Goal: Task Accomplishment & Management: Use online tool/utility

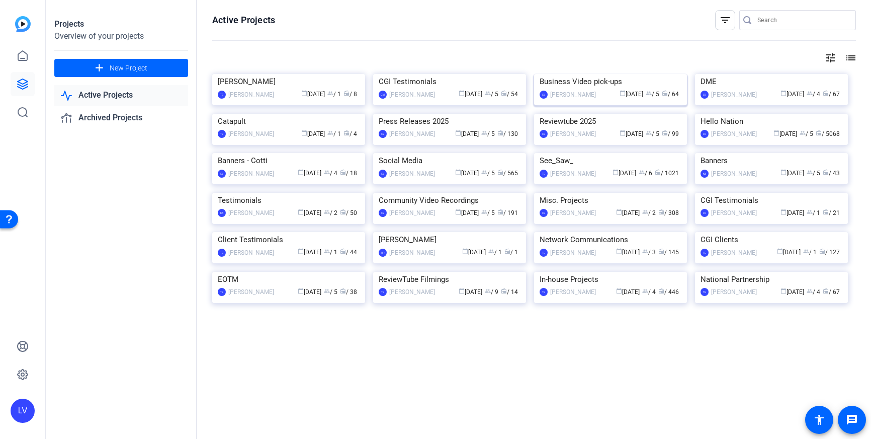
click at [615, 74] on img at bounding box center [610, 74] width 153 height 0
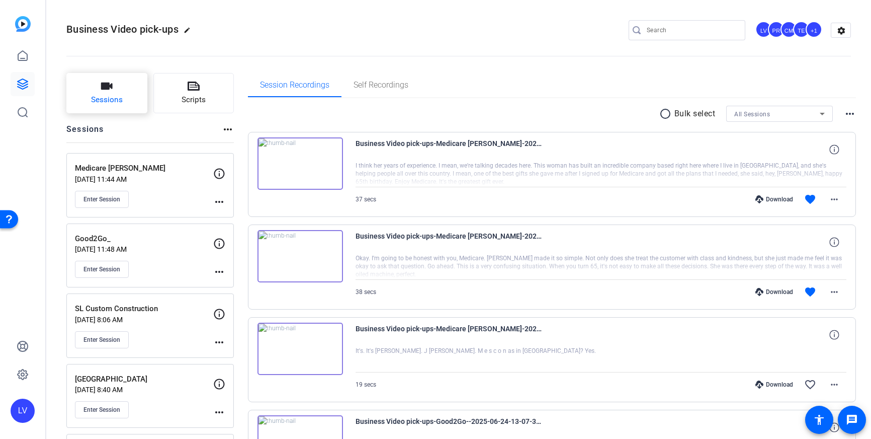
click at [118, 99] on span "Sessions" at bounding box center [107, 100] width 32 height 12
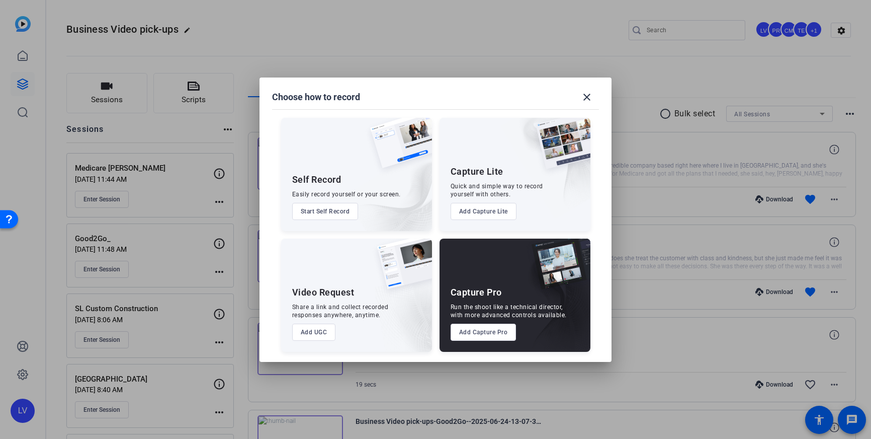
click at [470, 334] on button "Add Capture Pro" at bounding box center [484, 332] width 66 height 17
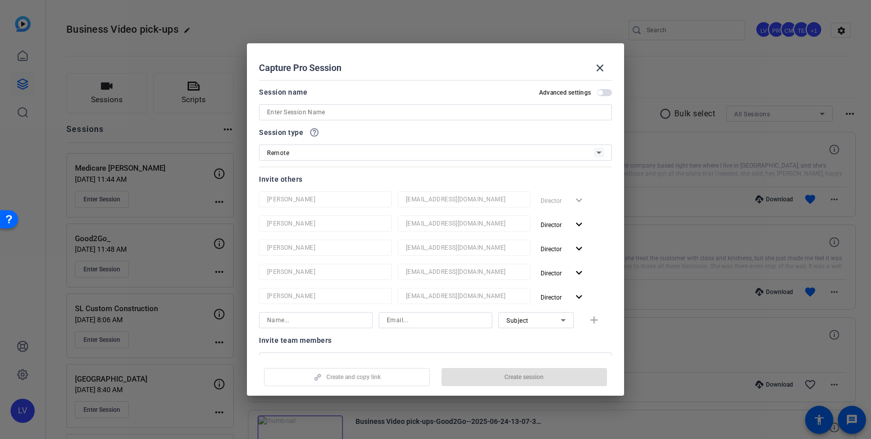
click at [327, 114] on input at bounding box center [435, 112] width 337 height 12
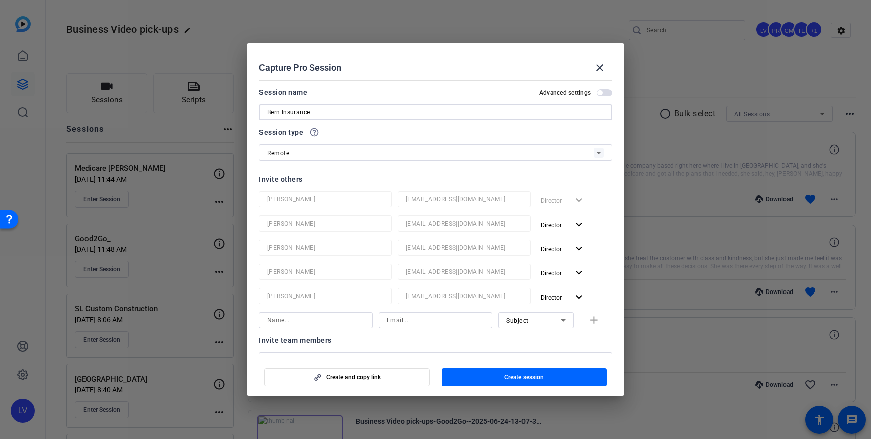
type input "Bern Insurance"
click at [533, 377] on span "Create session" at bounding box center [524, 377] width 39 height 8
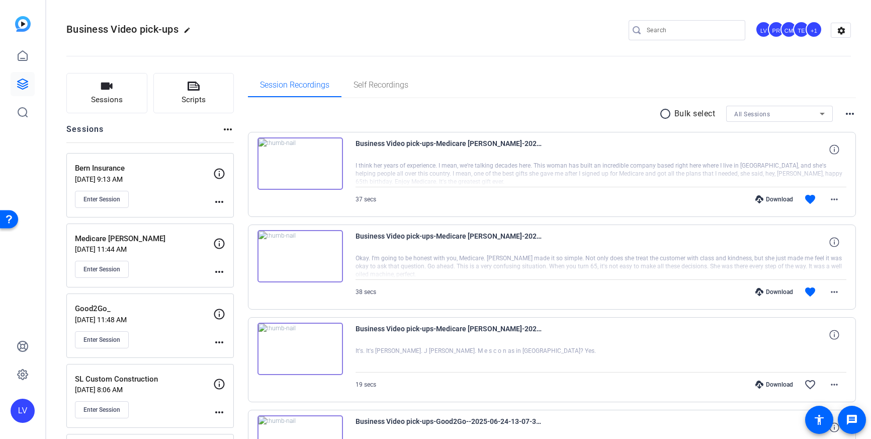
click at [220, 203] on mat-icon "more_horiz" at bounding box center [219, 202] width 12 height 12
click at [231, 211] on span "Edit Session" at bounding box center [244, 216] width 46 height 12
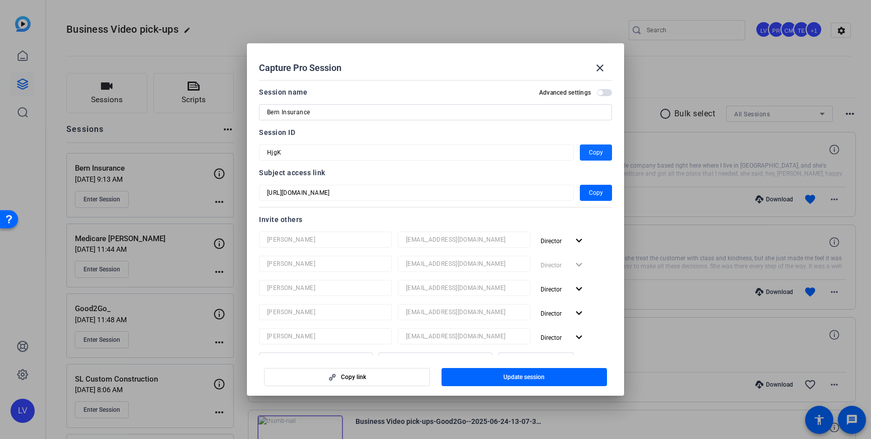
click at [599, 152] on span "Copy" at bounding box center [596, 152] width 14 height 12
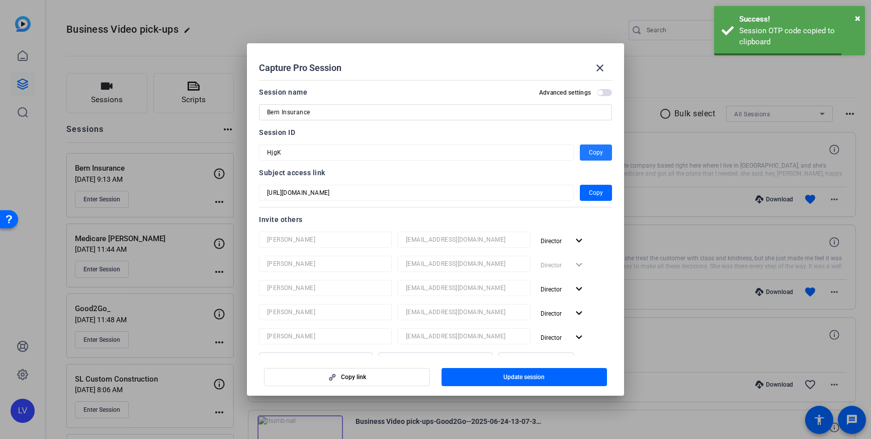
drag, startPoint x: 603, startPoint y: 72, endPoint x: 585, endPoint y: 68, distance: 19.0
click at [603, 72] on mat-icon "close" at bounding box center [600, 68] width 12 height 12
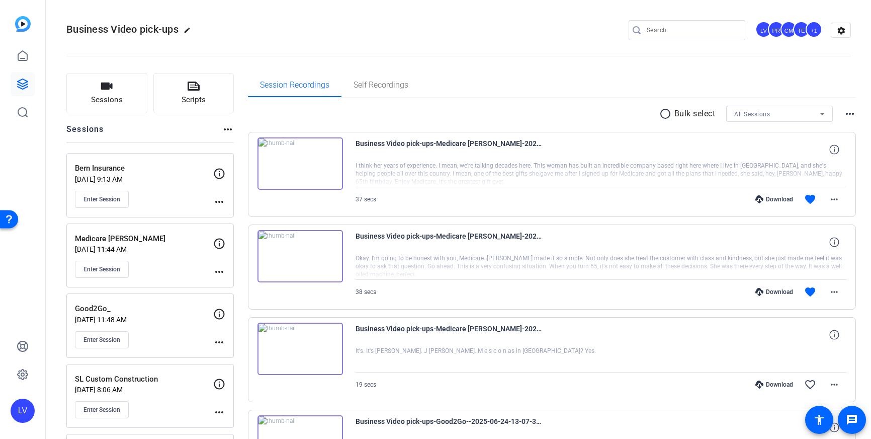
click at [220, 202] on mat-icon "more_horiz" at bounding box center [219, 202] width 12 height 12
click at [230, 216] on span "Edit Session" at bounding box center [244, 216] width 46 height 12
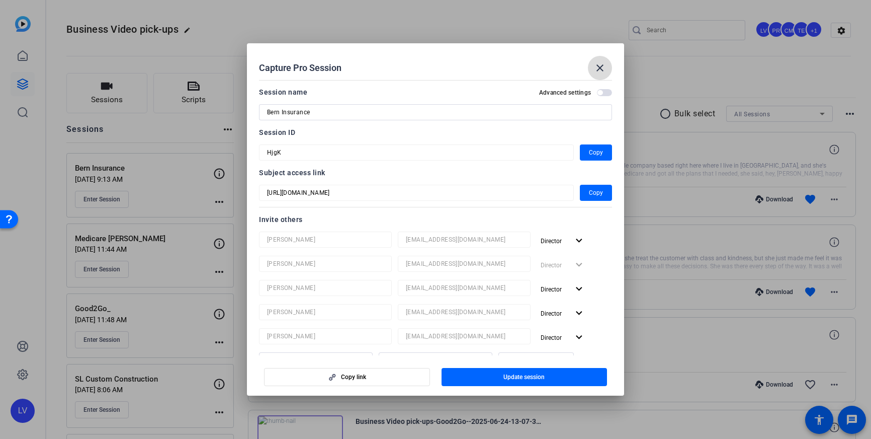
click at [598, 67] on mat-icon "close" at bounding box center [600, 68] width 12 height 12
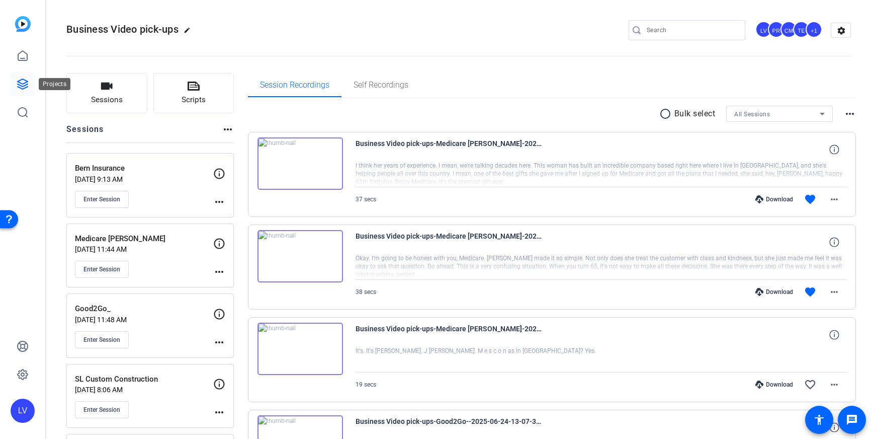
click at [22, 81] on icon at bounding box center [23, 84] width 12 height 12
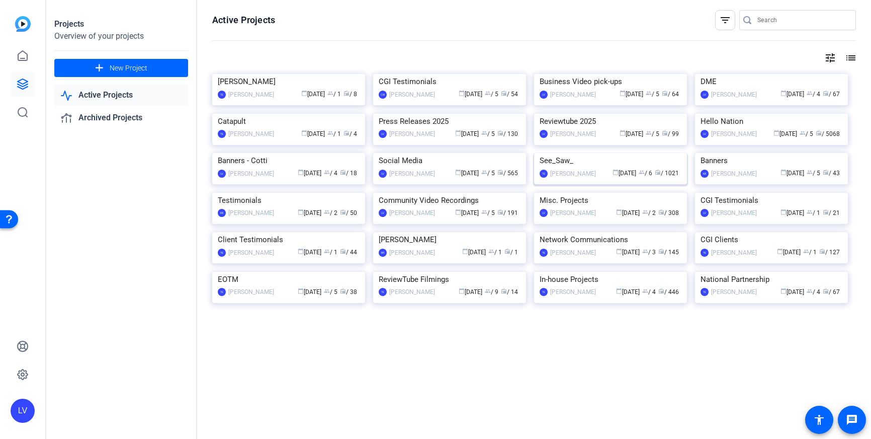
scroll to position [151, 0]
click at [453, 193] on img at bounding box center [449, 193] width 153 height 0
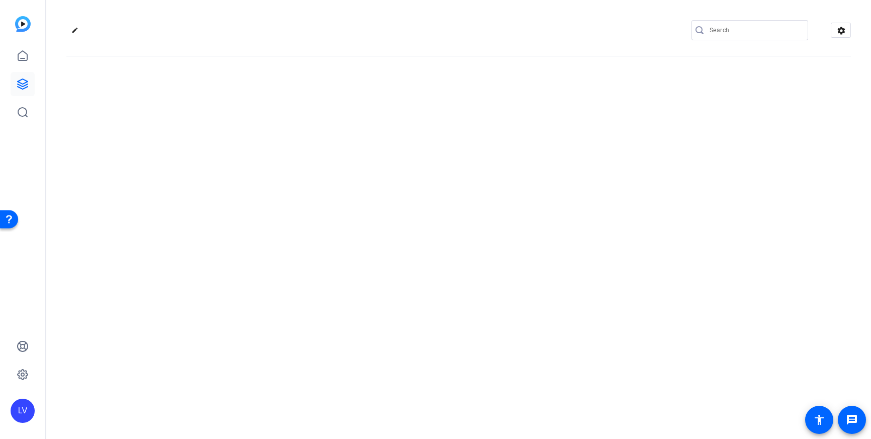
click at [453, 325] on div "edit settings" at bounding box center [458, 219] width 825 height 439
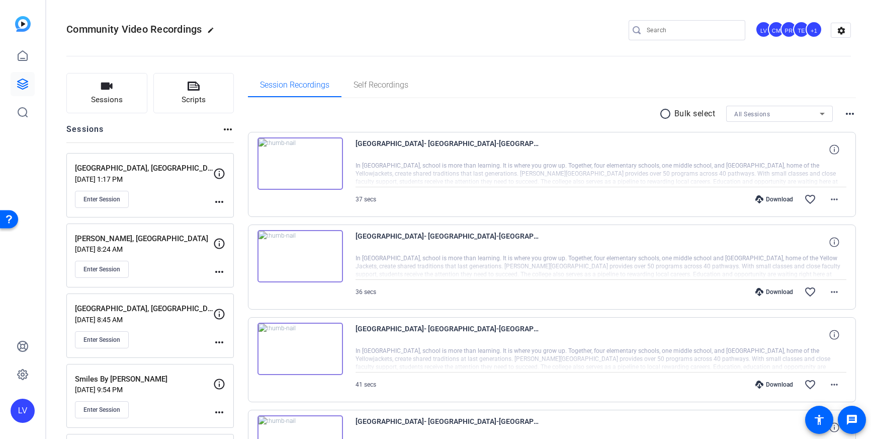
click at [110, 94] on button "Sessions" at bounding box center [106, 93] width 81 height 40
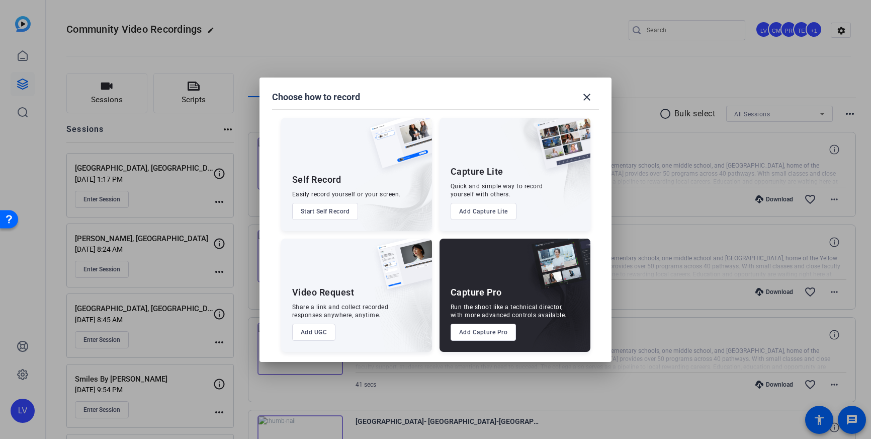
click at [475, 337] on button "Add Capture Pro" at bounding box center [484, 332] width 66 height 17
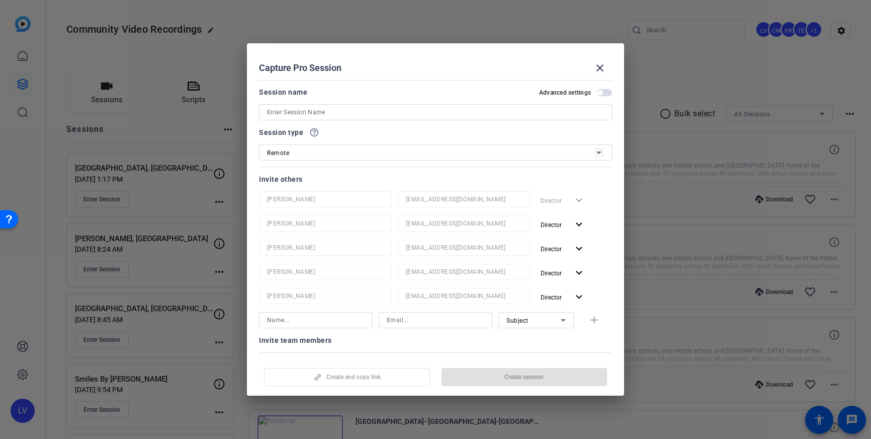
click at [308, 113] on input at bounding box center [435, 112] width 337 height 12
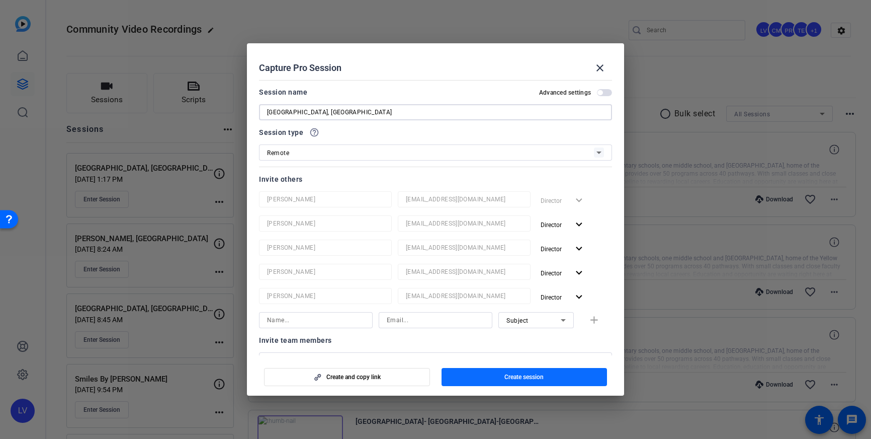
type input "Longwood, FL"
click at [503, 376] on span "button" at bounding box center [525, 377] width 166 height 24
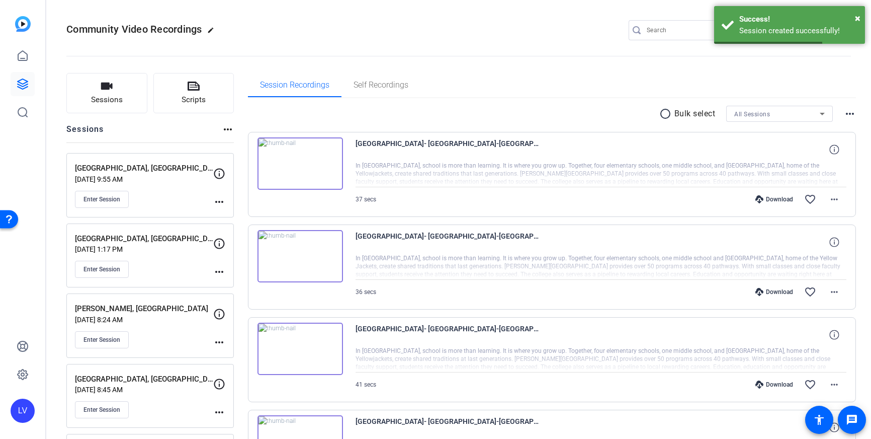
click at [220, 205] on mat-icon "more_horiz" at bounding box center [219, 202] width 12 height 12
click at [228, 214] on span "Edit Session" at bounding box center [244, 216] width 46 height 12
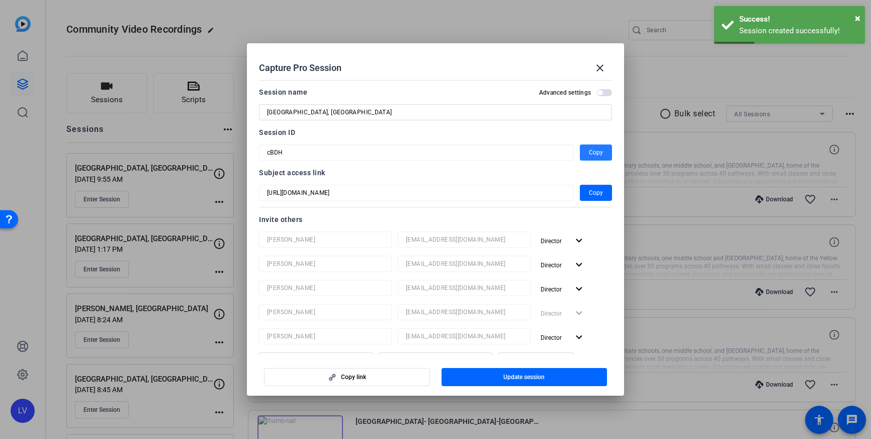
click at [592, 157] on span "Copy" at bounding box center [596, 152] width 14 height 12
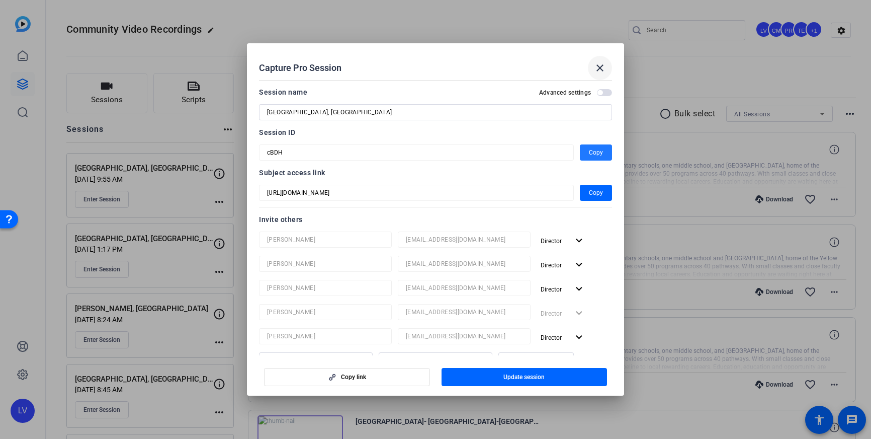
click at [602, 68] on mat-icon "close" at bounding box center [600, 68] width 12 height 12
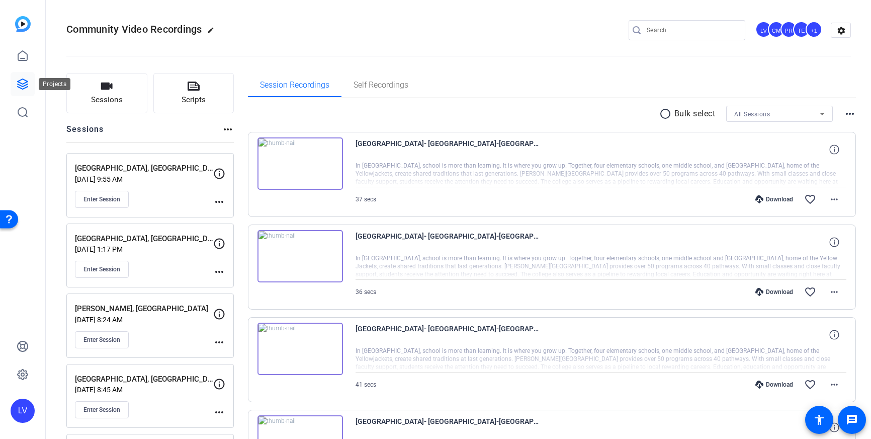
click at [28, 83] on icon at bounding box center [23, 84] width 12 height 12
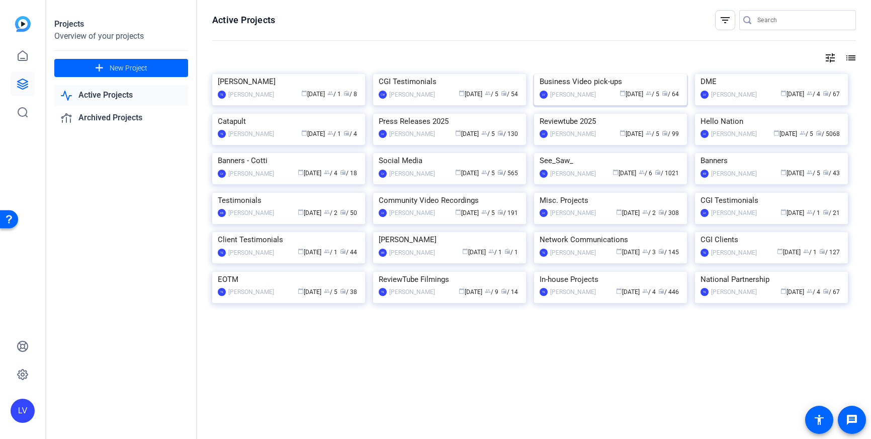
click at [598, 74] on img at bounding box center [610, 74] width 153 height 0
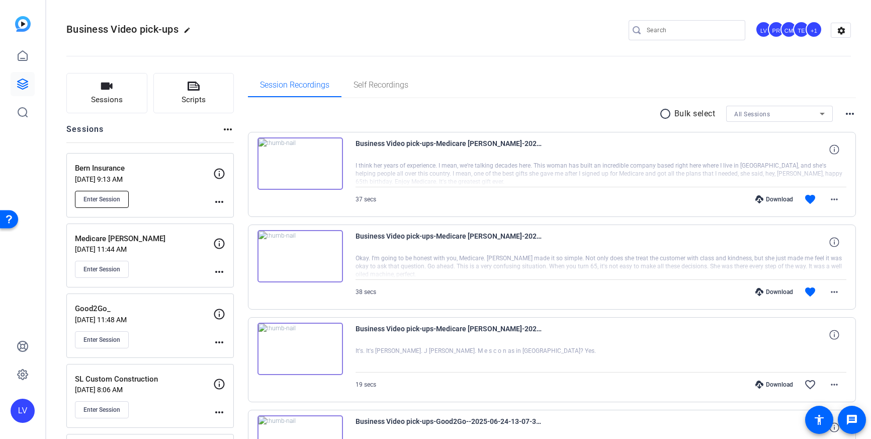
click at [92, 191] on button "Enter Session" at bounding box center [102, 199] width 54 height 17
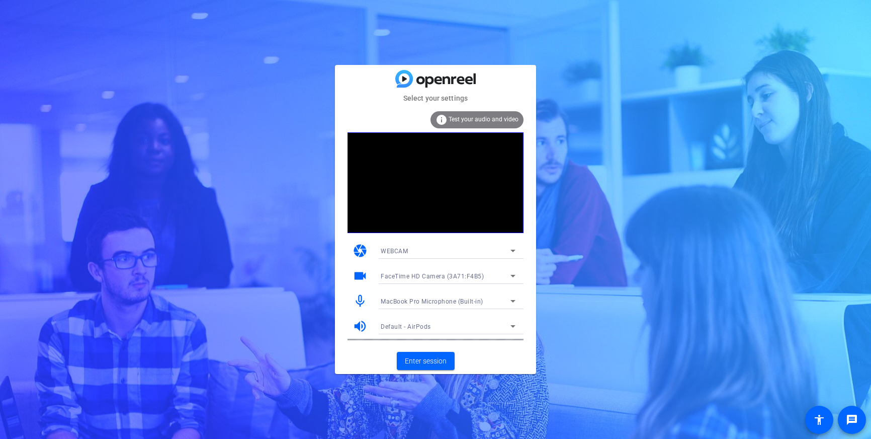
click at [510, 299] on icon at bounding box center [513, 301] width 12 height 12
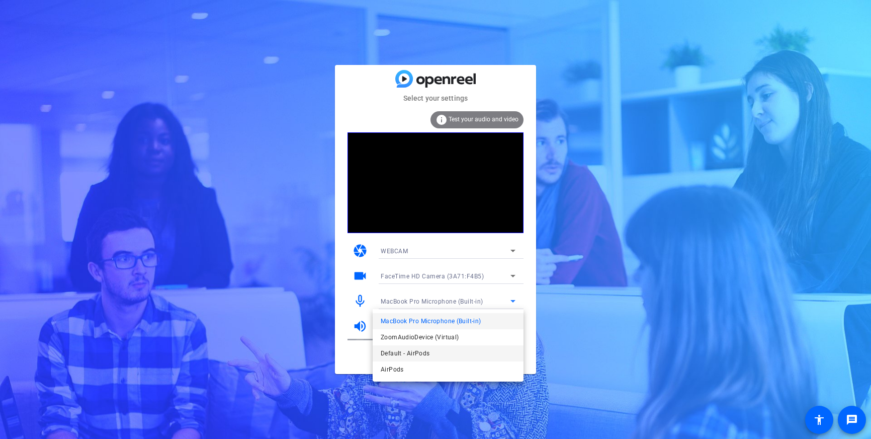
click at [432, 350] on mat-option "Default - AirPods" at bounding box center [448, 353] width 151 height 16
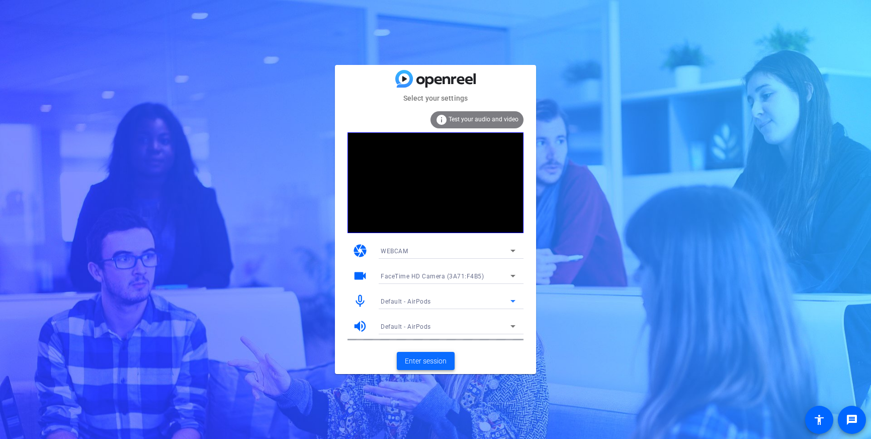
click at [424, 359] on span "Enter session" at bounding box center [426, 361] width 42 height 11
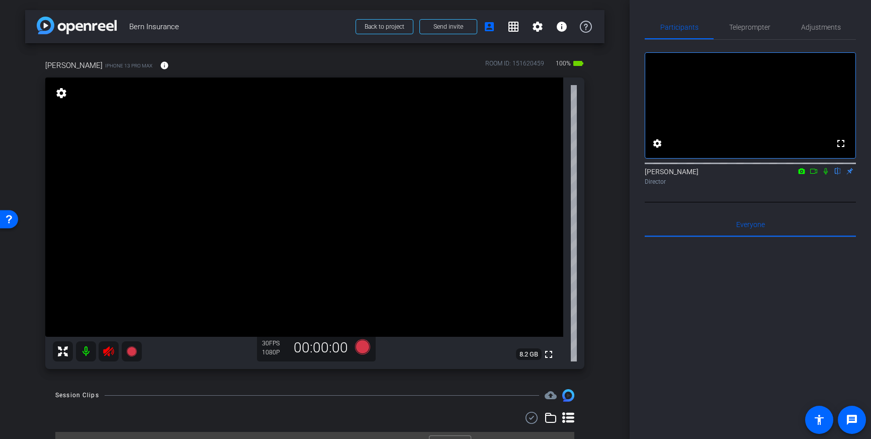
drag, startPoint x: 107, startPoint y: 353, endPoint x: 355, endPoint y: 339, distance: 248.5
click at [107, 353] on icon at bounding box center [109, 351] width 12 height 12
click at [772, 32] on div "Teleprompter" at bounding box center [750, 27] width 72 height 24
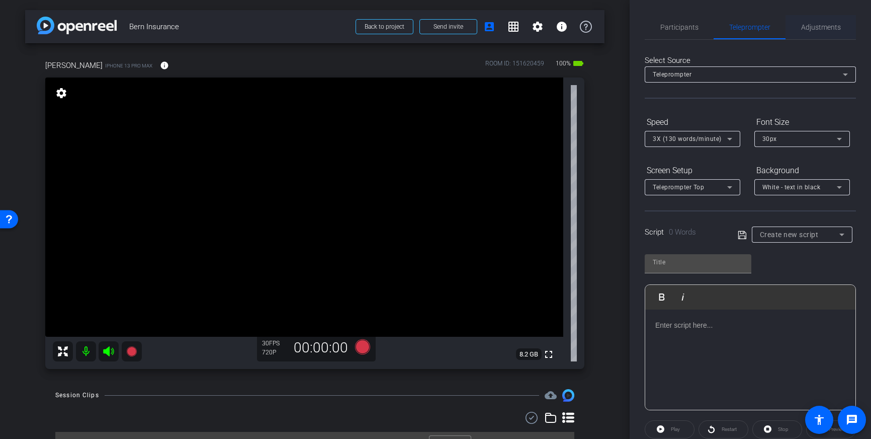
click at [817, 30] on span "Adjustments" at bounding box center [822, 27] width 40 height 7
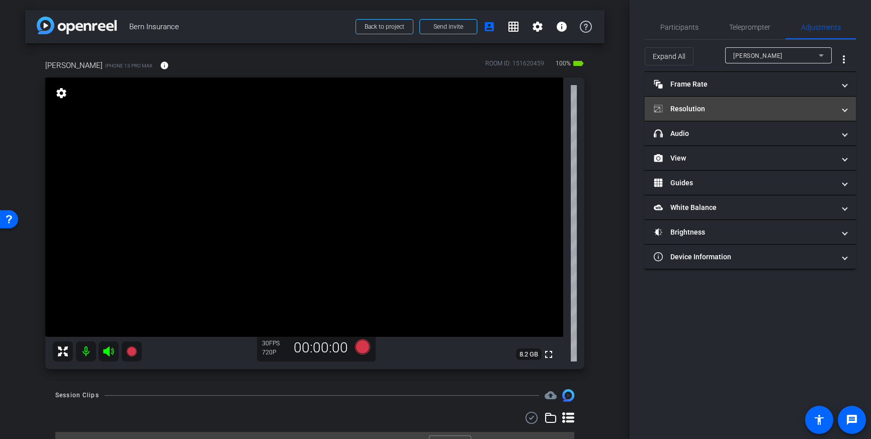
click at [797, 108] on mat-panel-title "Resolution" at bounding box center [744, 109] width 181 height 11
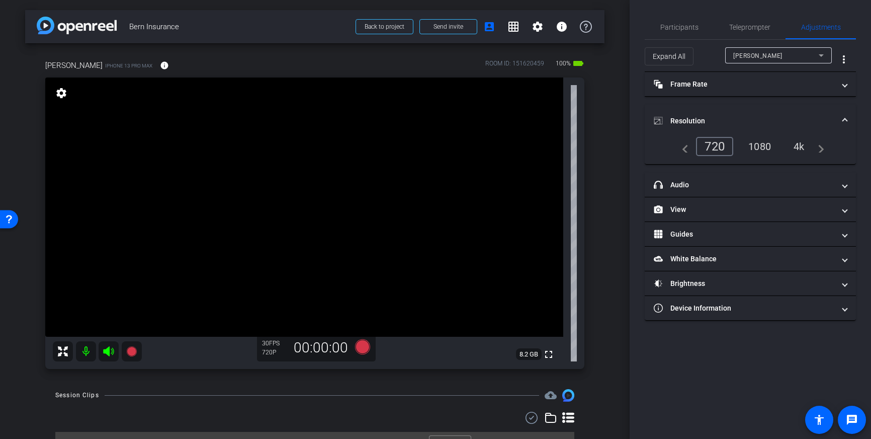
drag, startPoint x: 744, startPoint y: 31, endPoint x: 746, endPoint y: 41, distance: 10.3
click at [744, 31] on span "Teleprompter" at bounding box center [750, 27] width 41 height 24
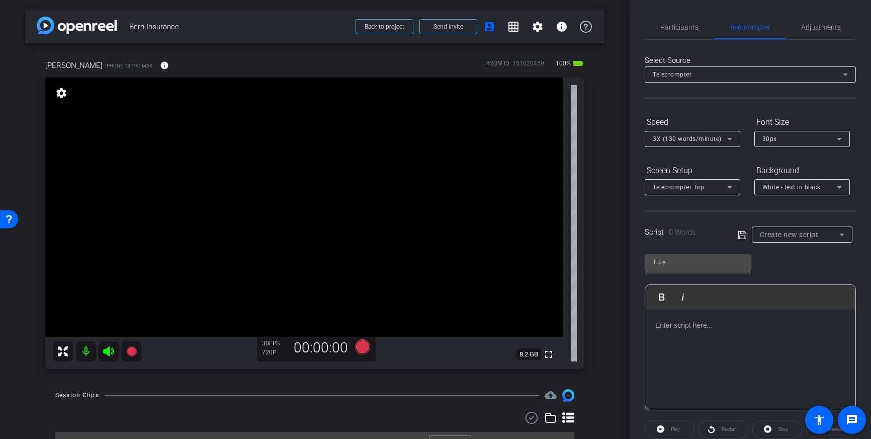
click at [701, 323] on p at bounding box center [751, 325] width 190 height 11
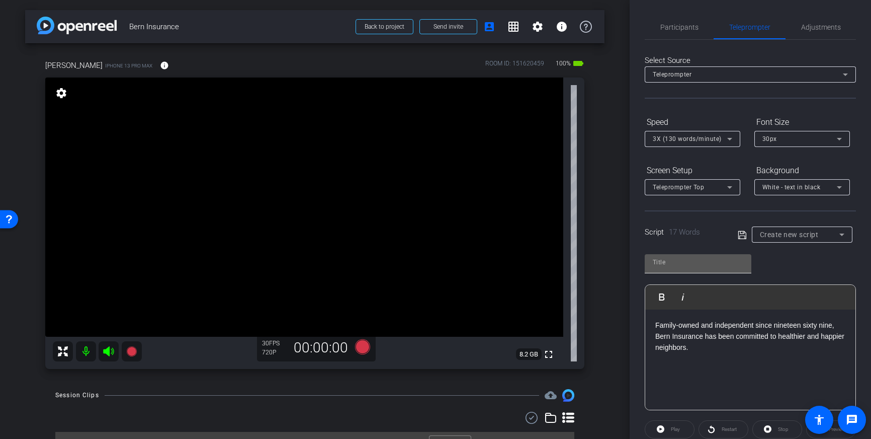
drag, startPoint x: 694, startPoint y: 269, endPoint x: 703, endPoint y: 255, distance: 16.3
click at [693, 269] on div at bounding box center [698, 262] width 91 height 16
click at [745, 234] on icon at bounding box center [742, 235] width 9 height 12
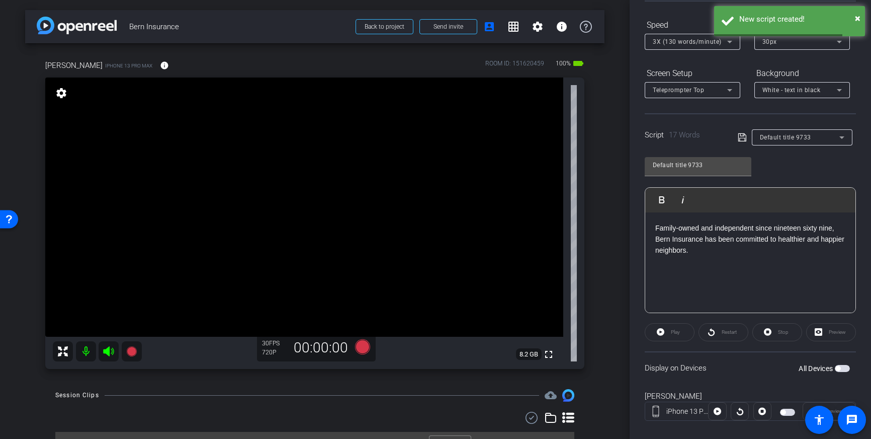
scroll to position [111, 0]
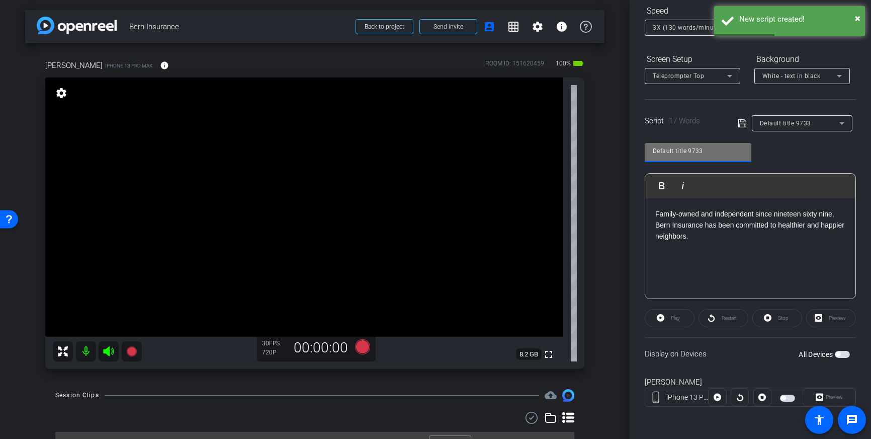
drag, startPoint x: 707, startPoint y: 154, endPoint x: 644, endPoint y: 149, distance: 63.6
click at [644, 149] on div "Participants Teleprompter Adjustments settings Louis Voss flip Director Everyon…" at bounding box center [751, 219] width 242 height 439
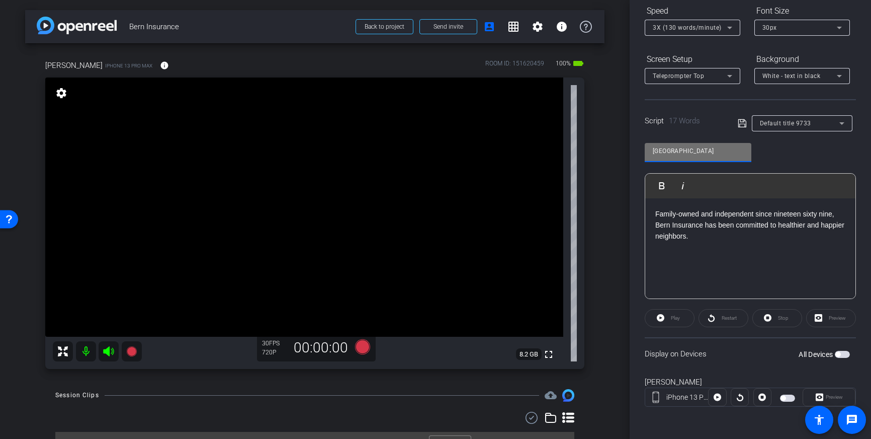
type input "Bern"
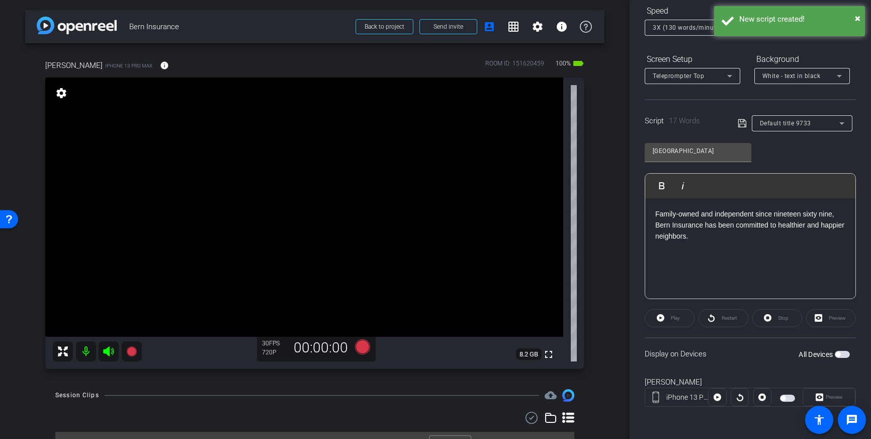
drag, startPoint x: 739, startPoint y: 122, endPoint x: 869, endPoint y: 407, distance: 313.0
click at [744, 128] on icon at bounding box center [742, 123] width 9 height 12
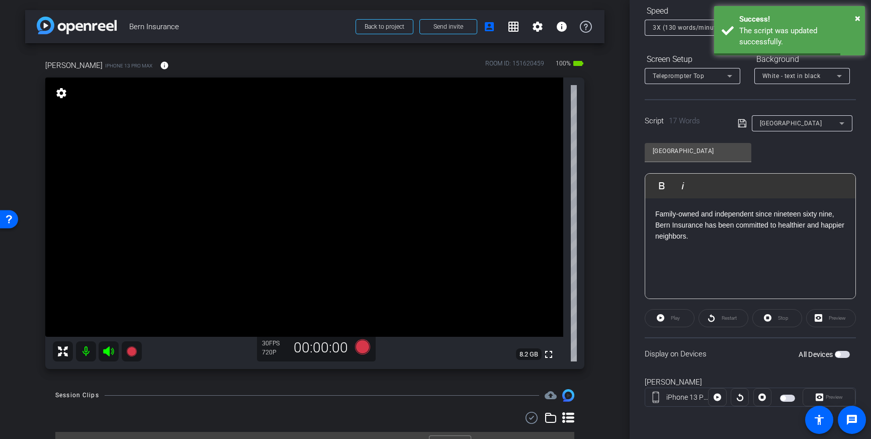
click at [838, 355] on span "button" at bounding box center [838, 354] width 5 height 5
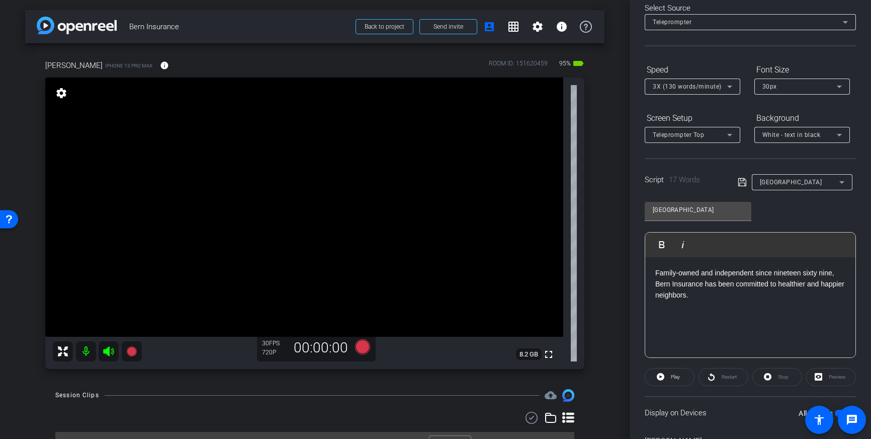
scroll to position [0, 0]
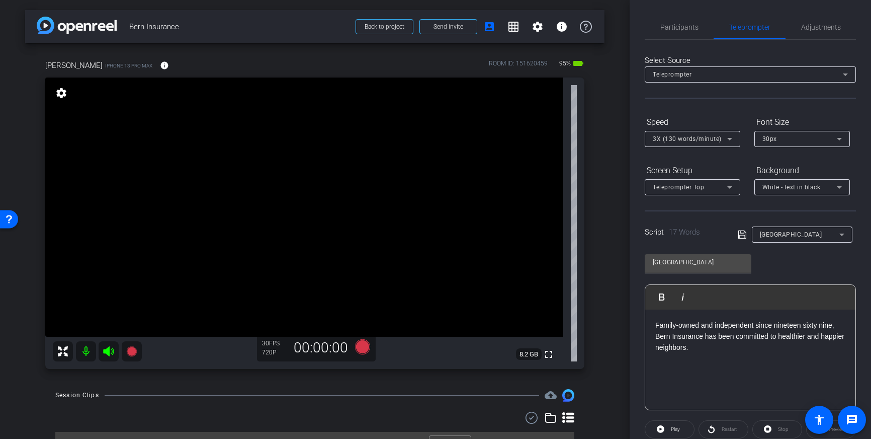
drag, startPoint x: 723, startPoint y: 349, endPoint x: 720, endPoint y: 362, distance: 13.3
click at [723, 349] on p "Family-owned and independent since nineteen sixty nine, Bern Insurance has been…" at bounding box center [751, 337] width 190 height 34
drag, startPoint x: 742, startPoint y: 234, endPoint x: 760, endPoint y: 258, distance: 30.2
click at [742, 234] on icon at bounding box center [742, 234] width 9 height 12
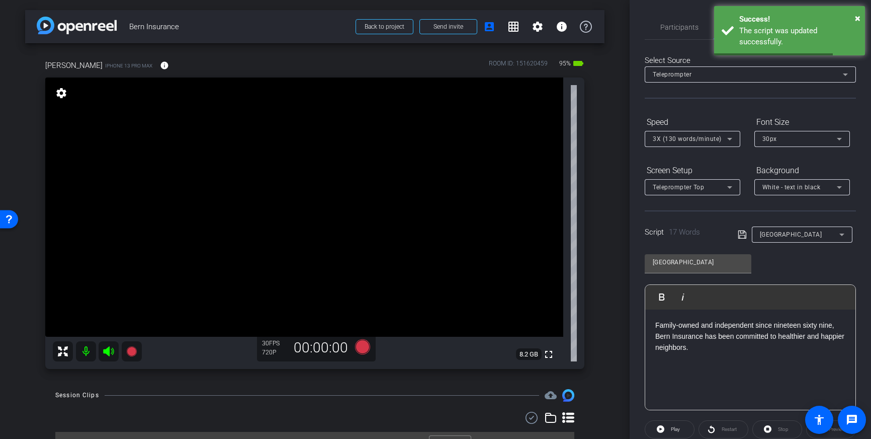
scroll to position [21, 0]
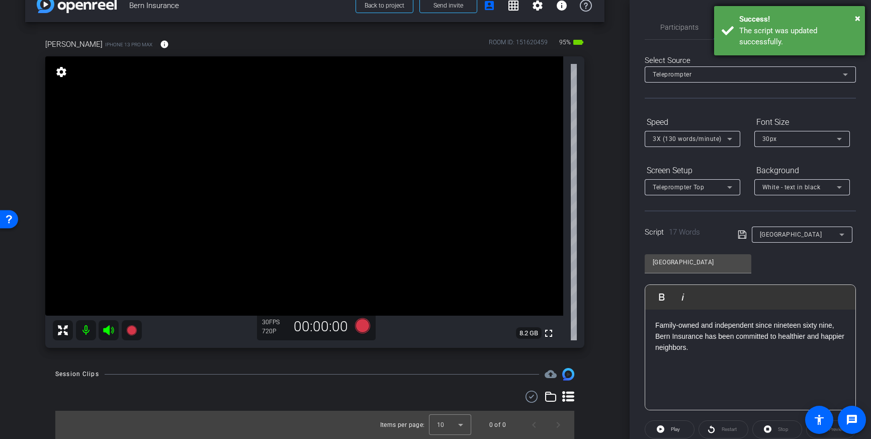
drag, startPoint x: 852, startPoint y: 17, endPoint x: 863, endPoint y: 18, distance: 11.2
click at [852, 17] on div "Success!" at bounding box center [799, 20] width 118 height 12
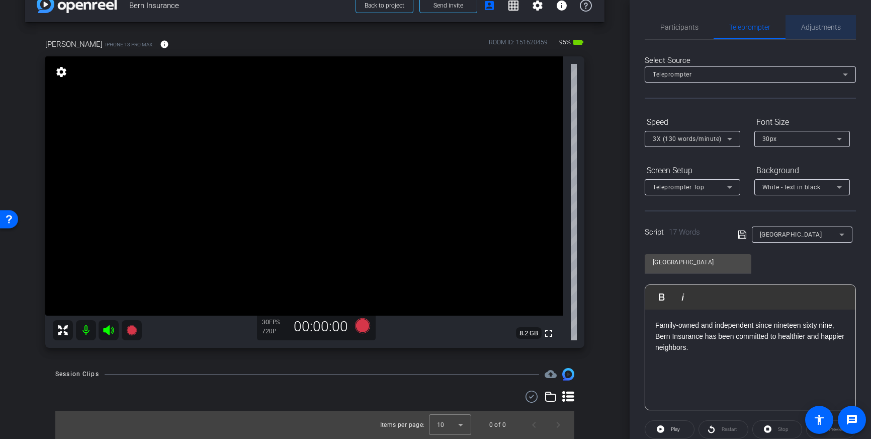
click at [823, 27] on span "Adjustments" at bounding box center [822, 27] width 40 height 7
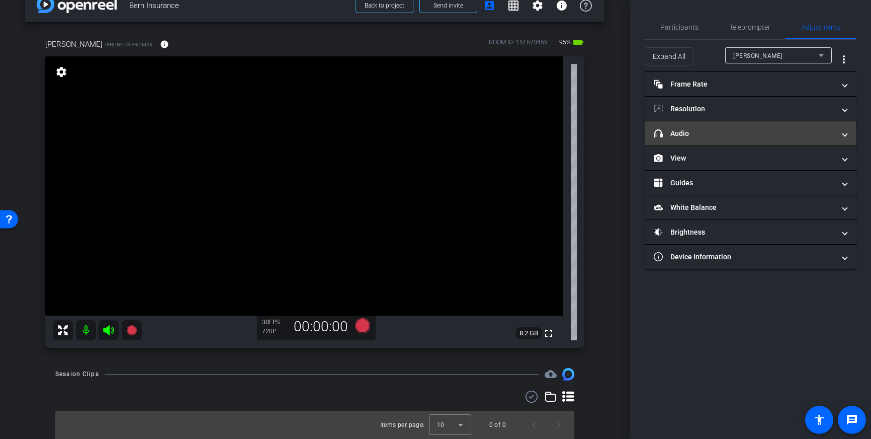
click at [764, 138] on mat-panel-title "headphone icon Audio" at bounding box center [744, 133] width 181 height 11
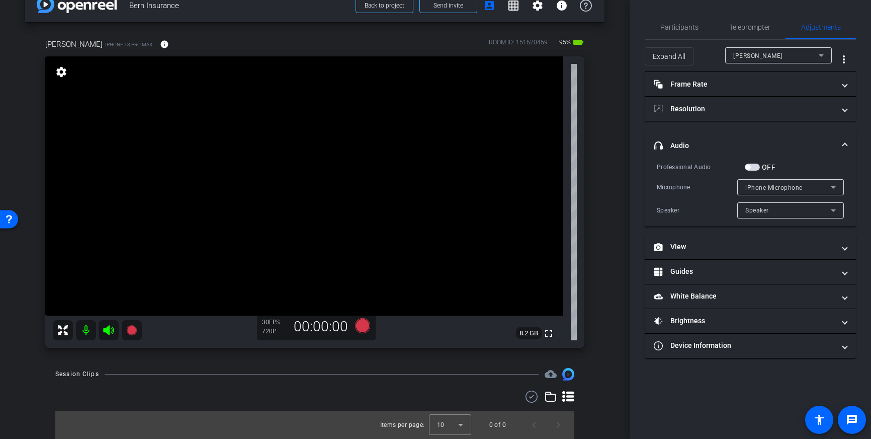
click at [758, 167] on span "button" at bounding box center [752, 167] width 15 height 7
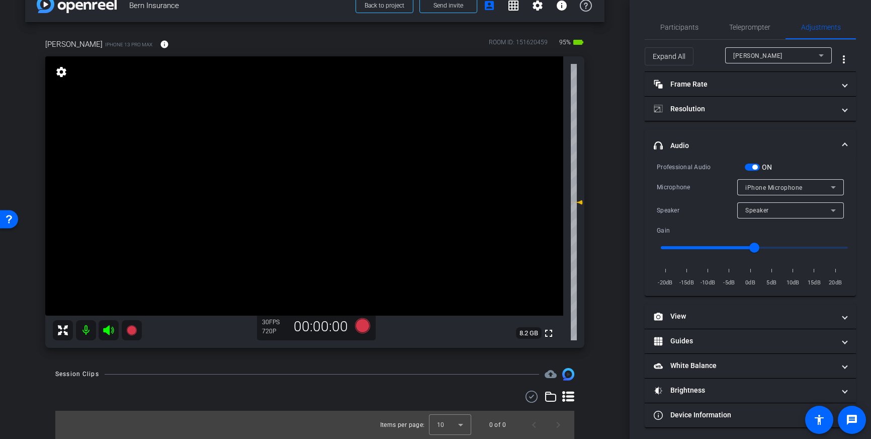
click at [758, 166] on span "button" at bounding box center [752, 167] width 15 height 7
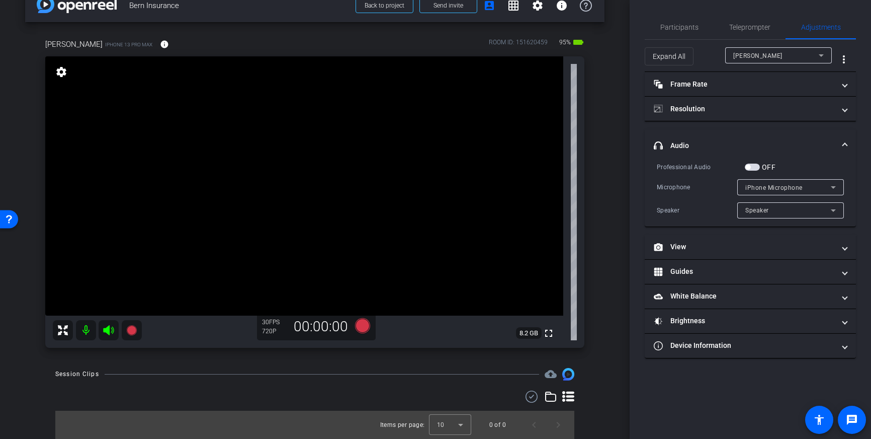
drag, startPoint x: 752, startPoint y: 166, endPoint x: 730, endPoint y: 174, distance: 24.0
click at [748, 168] on button "OFF" at bounding box center [752, 167] width 15 height 7
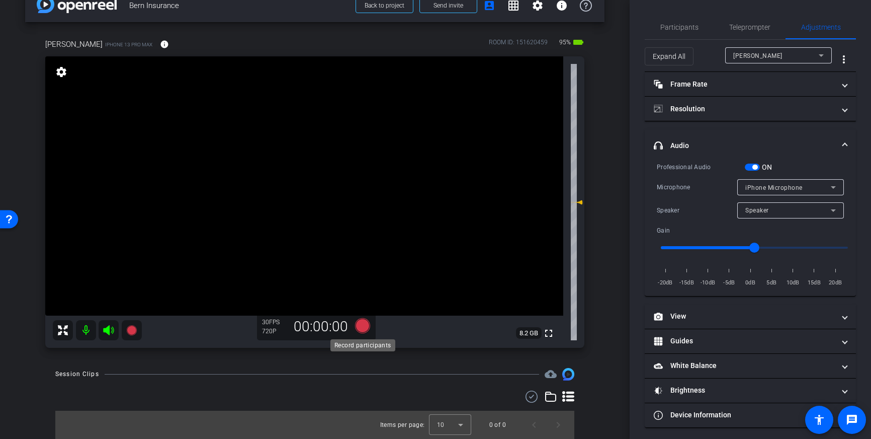
drag, startPoint x: 363, startPoint y: 327, endPoint x: 369, endPoint y: 327, distance: 6.5
click at [369, 327] on icon at bounding box center [363, 325] width 24 height 18
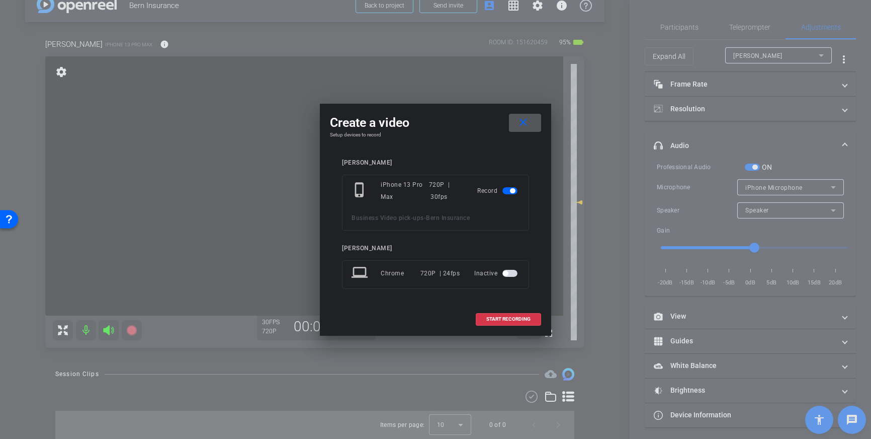
drag, startPoint x: 510, startPoint y: 318, endPoint x: 551, endPoint y: 295, distance: 46.9
click at [511, 318] on span "START RECORDING" at bounding box center [509, 318] width 44 height 5
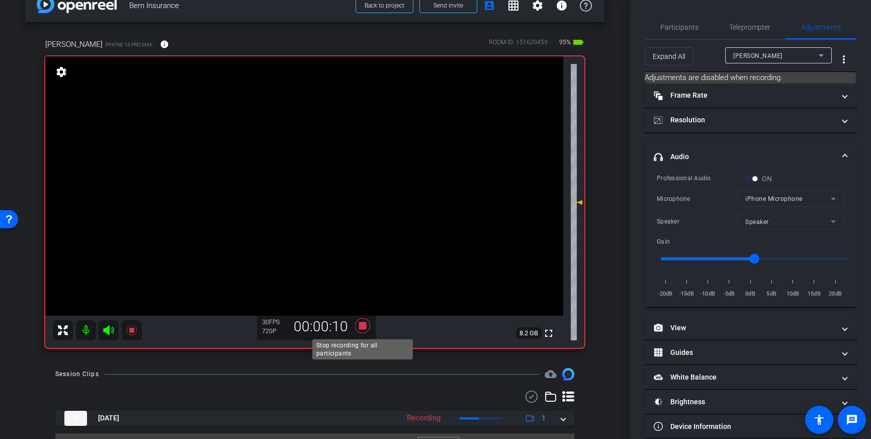
click at [360, 327] on icon at bounding box center [362, 325] width 15 height 15
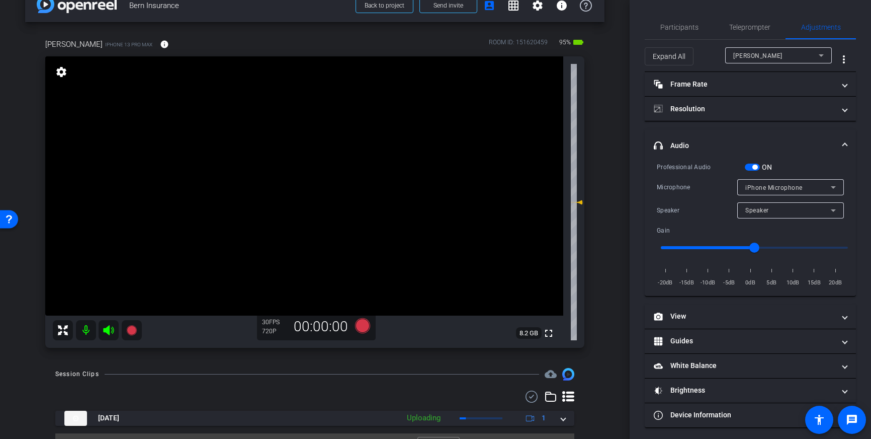
click at [755, 166] on span "button" at bounding box center [755, 167] width 5 height 5
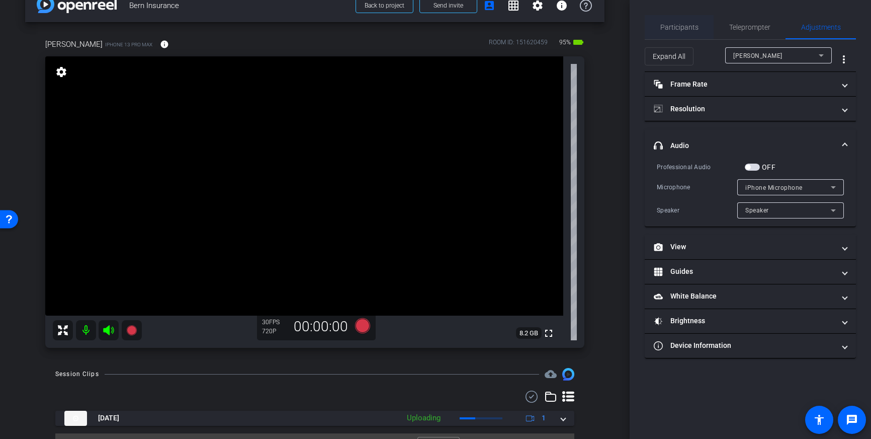
click at [685, 34] on span "Participants" at bounding box center [680, 27] width 38 height 24
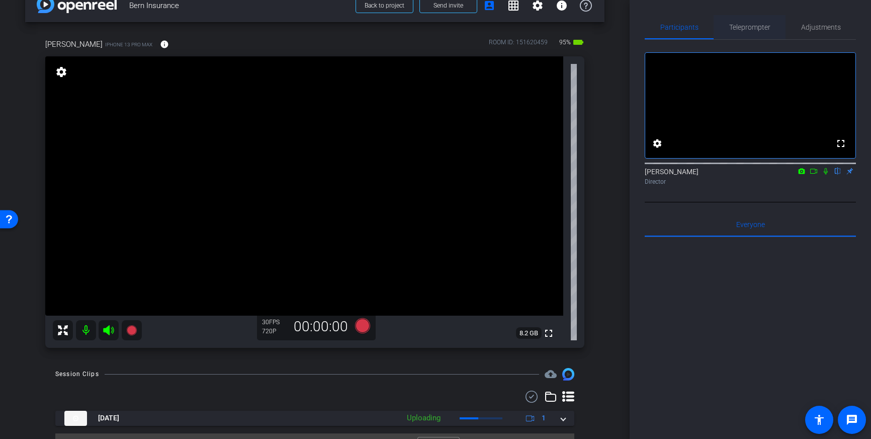
click at [750, 24] on span "Teleprompter" at bounding box center [750, 27] width 41 height 7
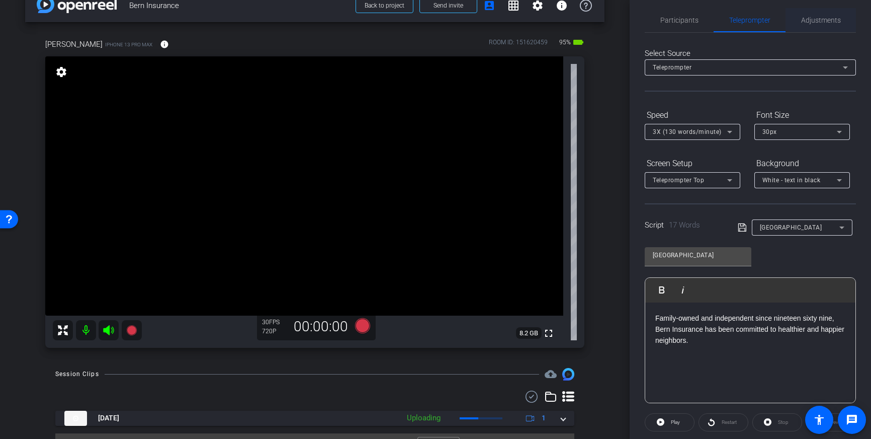
scroll to position [0, 0]
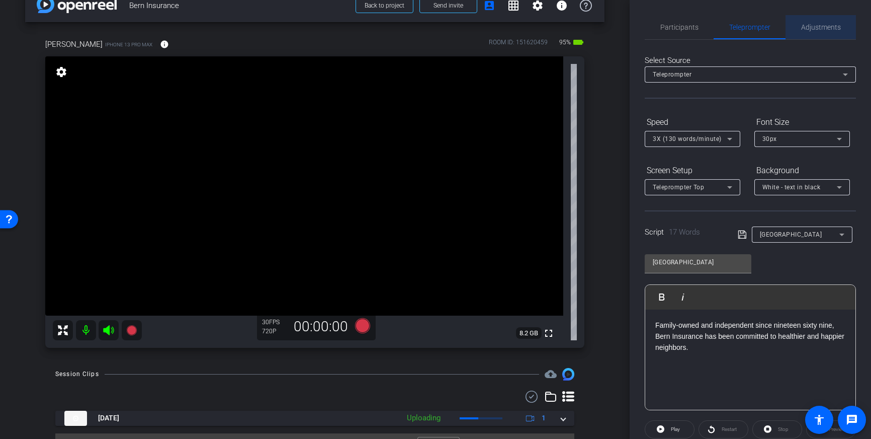
click at [817, 27] on span "Adjustments" at bounding box center [822, 27] width 40 height 7
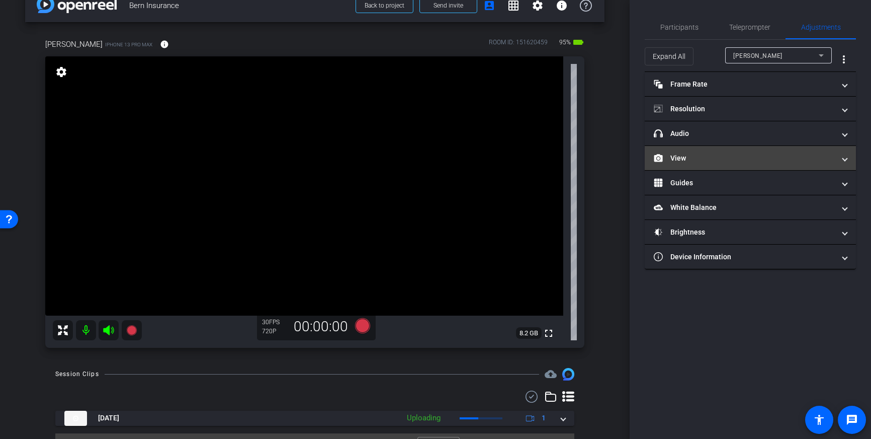
click at [752, 149] on mat-expansion-panel-header "View" at bounding box center [750, 158] width 211 height 24
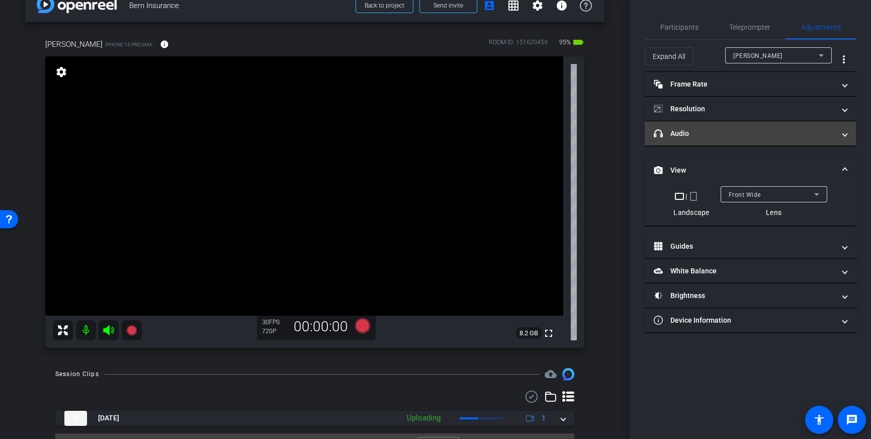
click at [761, 136] on mat-panel-title "headphone icon Audio" at bounding box center [744, 133] width 181 height 11
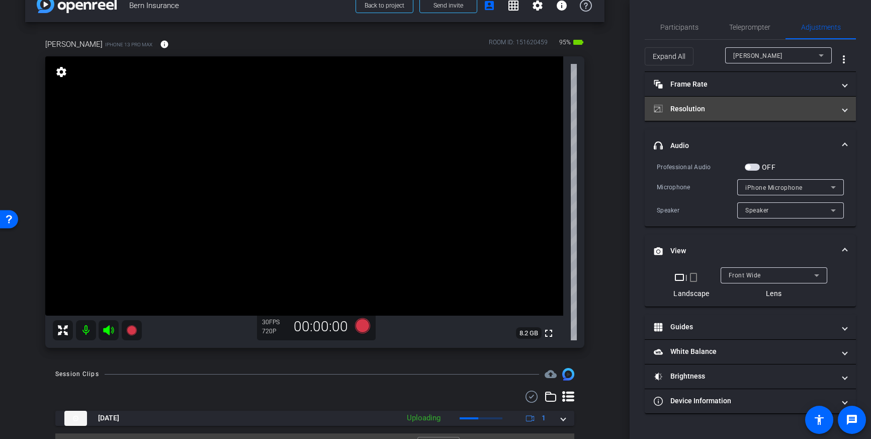
drag, startPoint x: 776, startPoint y: 113, endPoint x: 776, endPoint y: 125, distance: 12.1
click at [776, 113] on mat-panel-title "Resolution" at bounding box center [744, 109] width 181 height 11
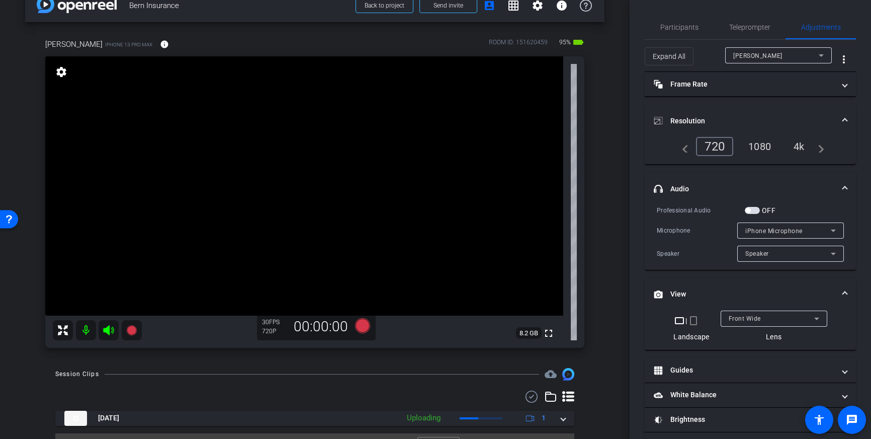
click at [760, 145] on div "1080" at bounding box center [760, 146] width 38 height 17
click at [713, 148] on div "720" at bounding box center [712, 146] width 32 height 17
drag, startPoint x: 833, startPoint y: 183, endPoint x: 832, endPoint y: 193, distance: 10.2
click at [833, 184] on mat-panel-title "headphone icon Audio" at bounding box center [744, 189] width 181 height 11
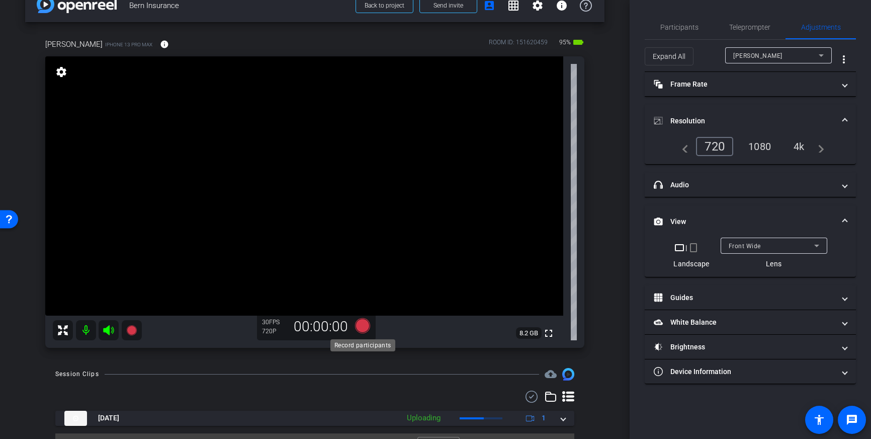
click at [362, 328] on icon at bounding box center [362, 325] width 15 height 15
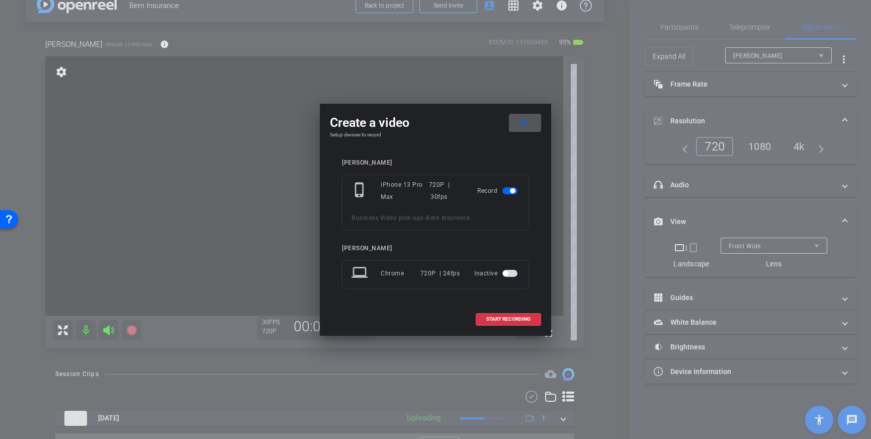
drag, startPoint x: 520, startPoint y: 318, endPoint x: 535, endPoint y: 312, distance: 16.3
click at [520, 318] on span "START RECORDING" at bounding box center [509, 318] width 44 height 5
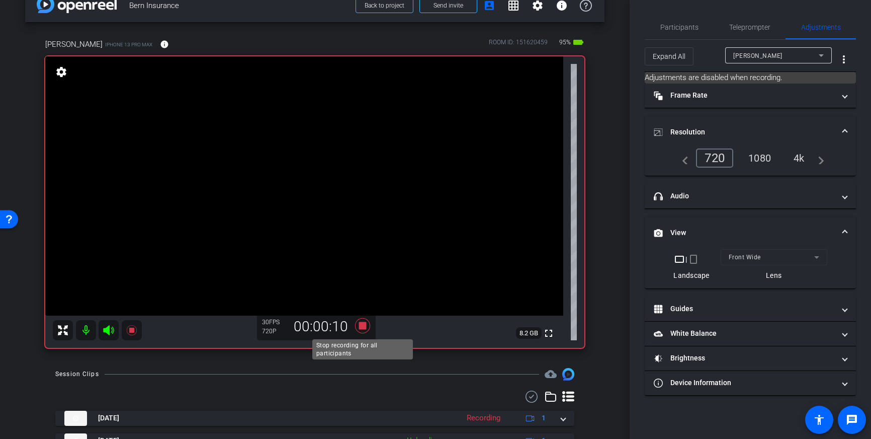
click at [362, 327] on icon at bounding box center [362, 325] width 15 height 15
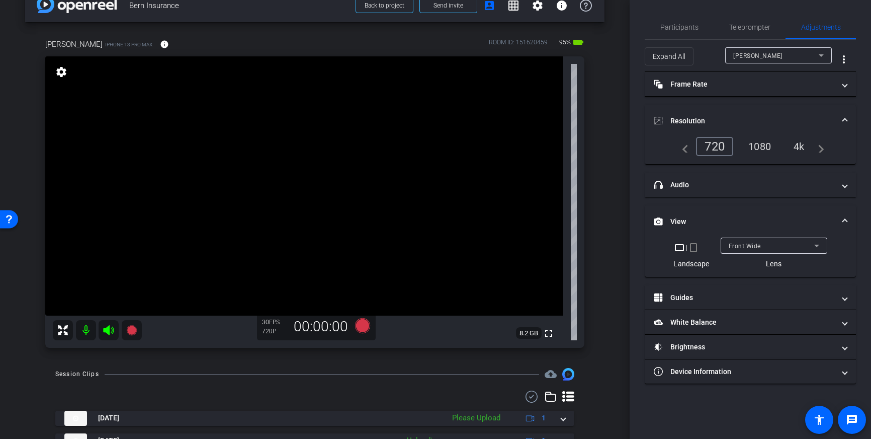
click at [839, 220] on span "View" at bounding box center [748, 221] width 189 height 11
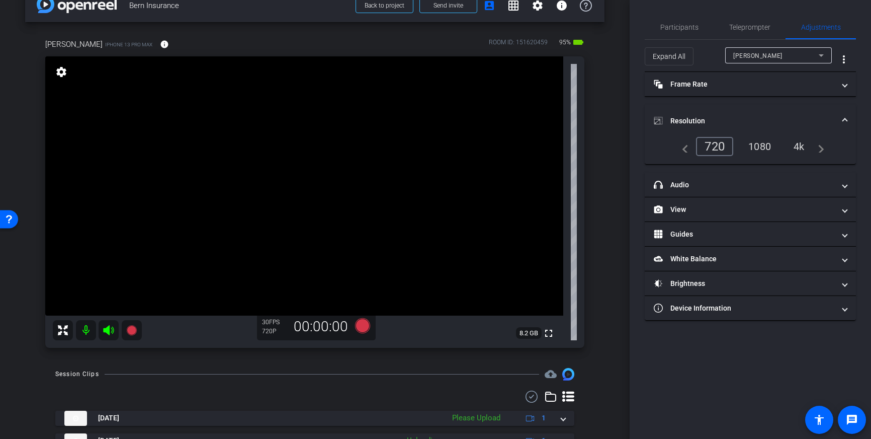
click at [843, 118] on span at bounding box center [845, 121] width 4 height 11
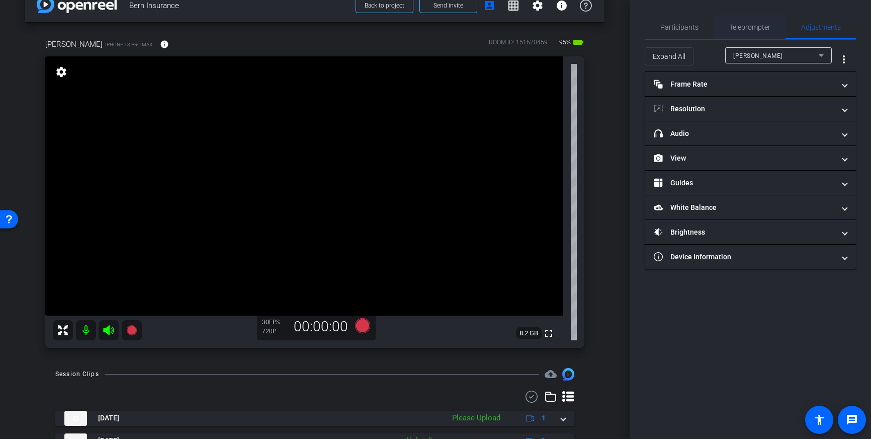
click at [748, 24] on span "Teleprompter" at bounding box center [750, 27] width 41 height 7
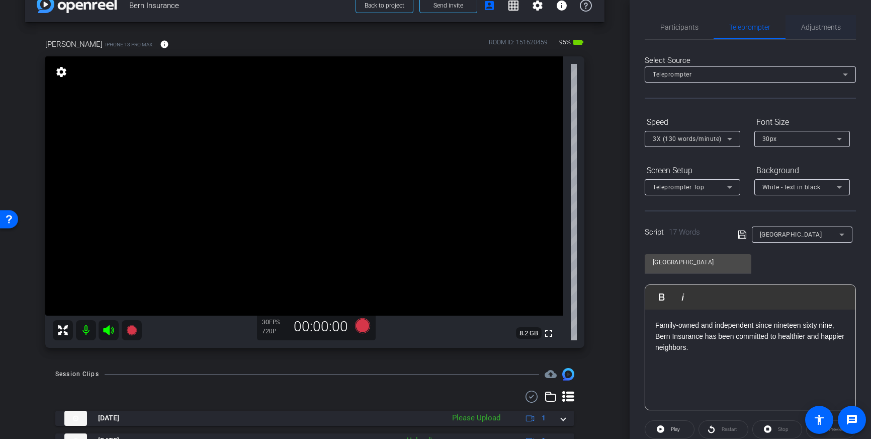
click at [816, 22] on span "Adjustments" at bounding box center [822, 27] width 40 height 24
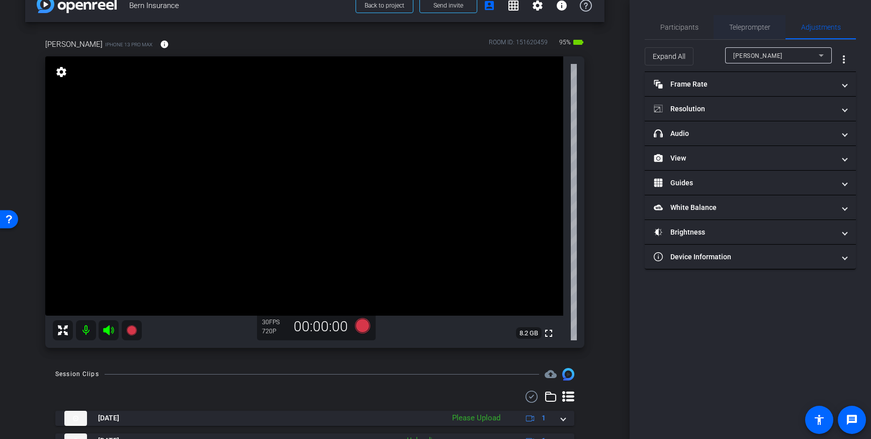
click at [730, 26] on span "Teleprompter" at bounding box center [750, 27] width 41 height 7
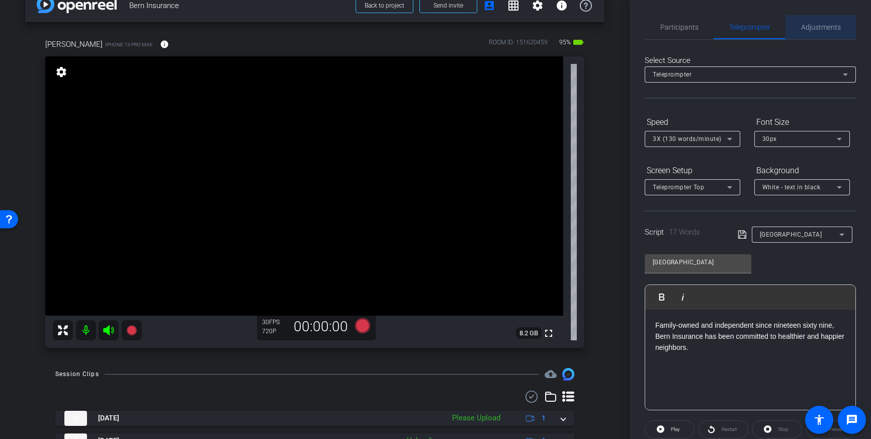
click at [815, 36] on span "Adjustments" at bounding box center [822, 27] width 40 height 24
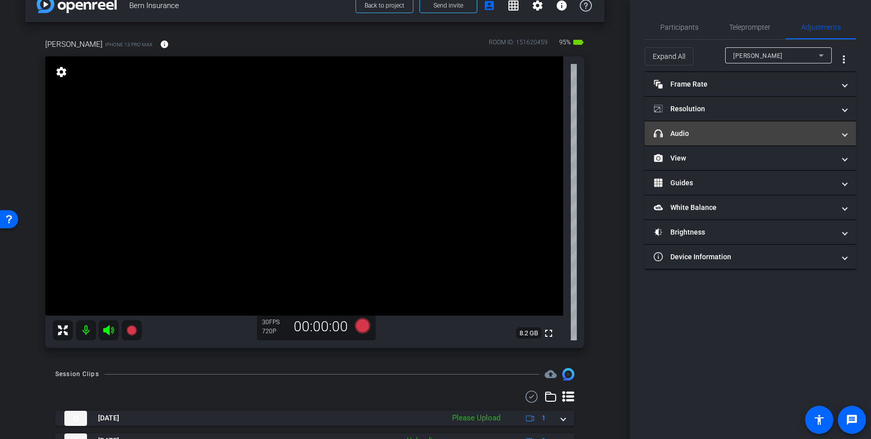
click at [773, 135] on mat-panel-title "headphone icon Audio" at bounding box center [744, 133] width 181 height 11
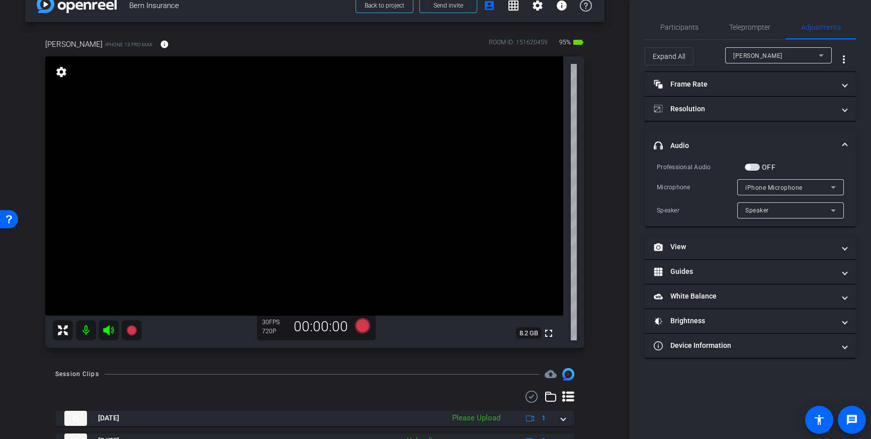
click at [755, 168] on span "button" at bounding box center [752, 167] width 15 height 7
click at [365, 328] on icon at bounding box center [362, 325] width 15 height 15
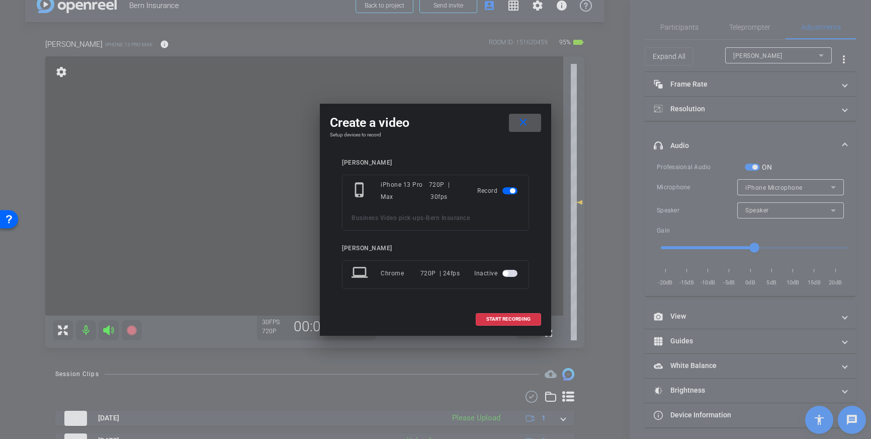
drag, startPoint x: 499, startPoint y: 318, endPoint x: 520, endPoint y: 303, distance: 26.4
click at [507, 314] on button "START RECORDING" at bounding box center [508, 319] width 65 height 13
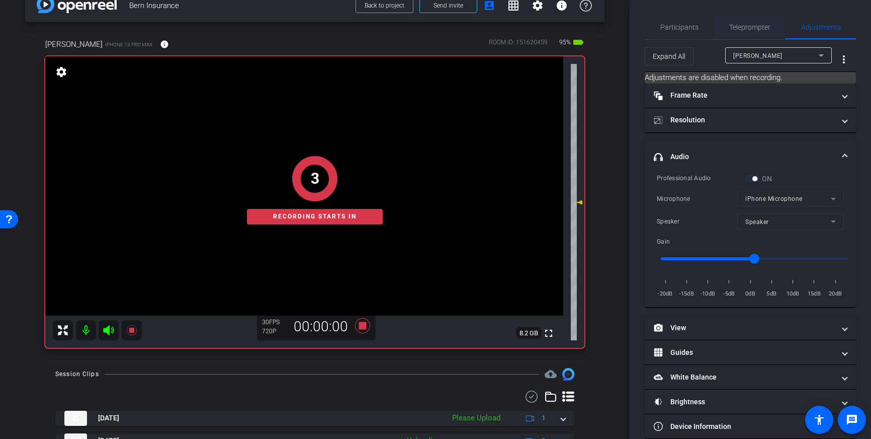
click at [741, 27] on span "Teleprompter" at bounding box center [750, 27] width 41 height 7
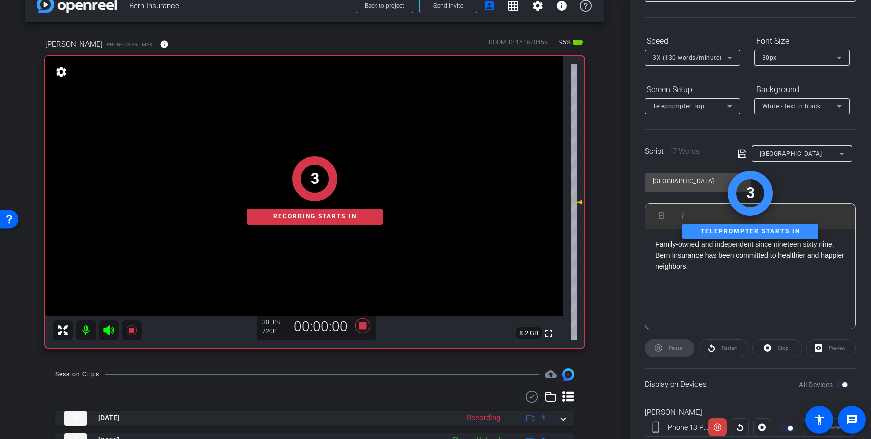
scroll to position [111, 0]
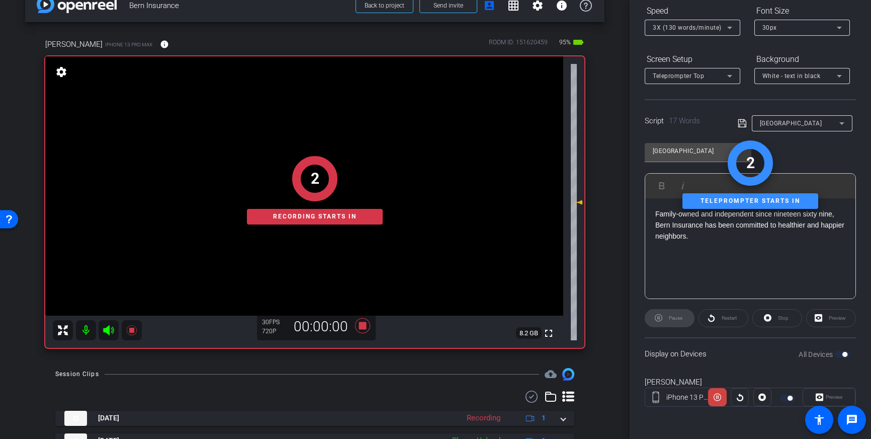
click at [779, 318] on div "Stop" at bounding box center [778, 318] width 50 height 18
click at [768, 320] on div "Stop" at bounding box center [778, 318] width 50 height 18
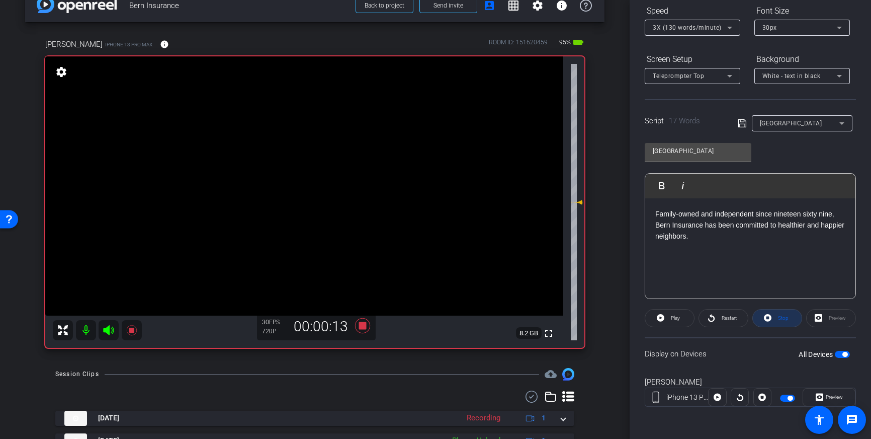
click at [777, 319] on span "Stop" at bounding box center [782, 318] width 13 height 14
click at [678, 320] on span "Play" at bounding box center [675, 318] width 9 height 6
click at [363, 328] on icon at bounding box center [362, 325] width 15 height 15
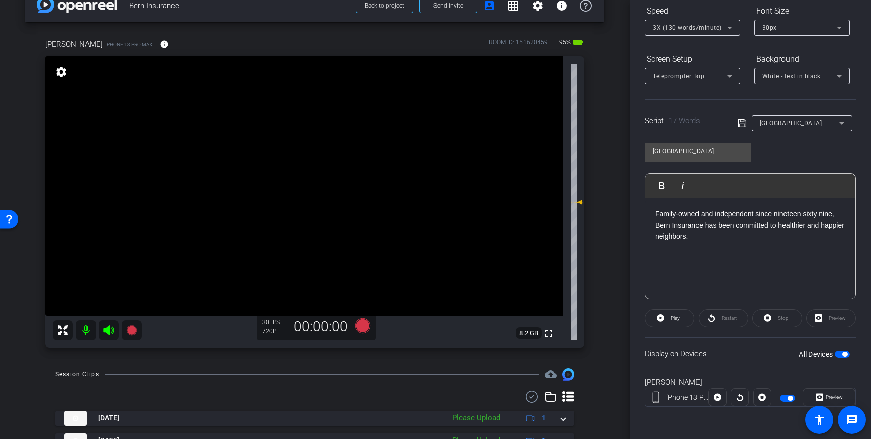
click at [842, 356] on span "button" at bounding box center [842, 354] width 15 height 7
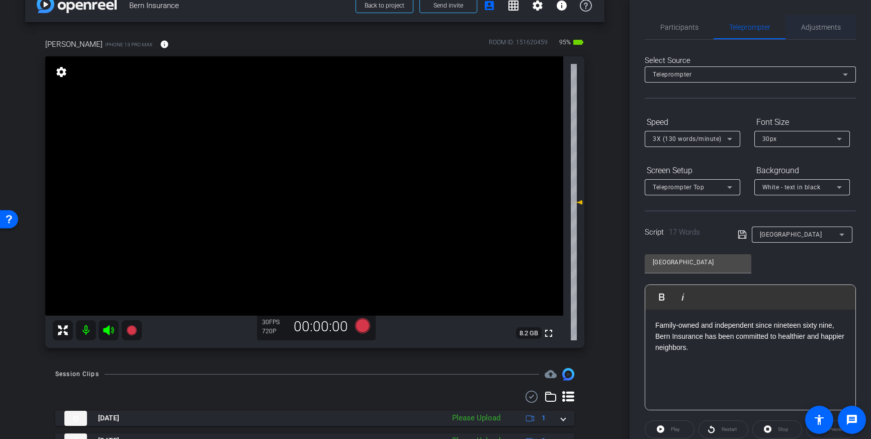
click at [816, 26] on span "Adjustments" at bounding box center [822, 27] width 40 height 7
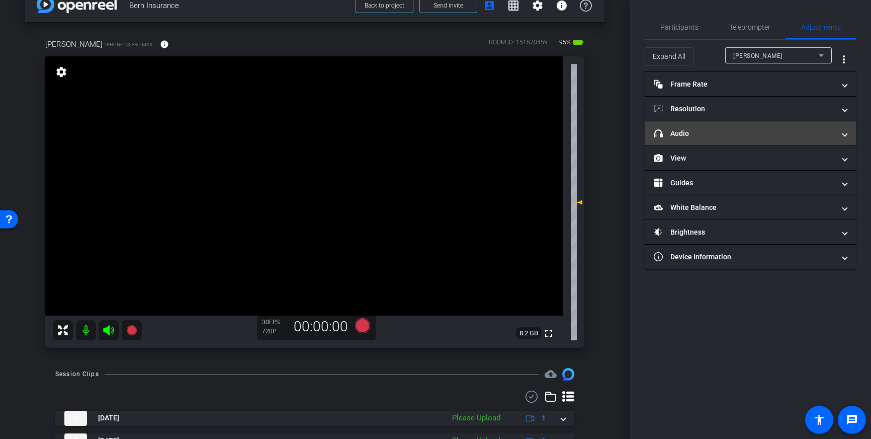
click at [755, 134] on mat-panel-title "headphone icon Audio" at bounding box center [744, 133] width 181 height 11
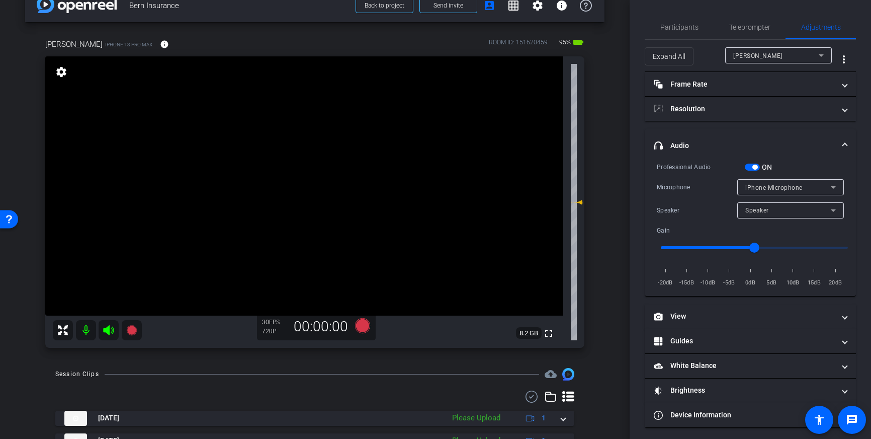
click at [753, 167] on span "button" at bounding box center [755, 167] width 5 height 5
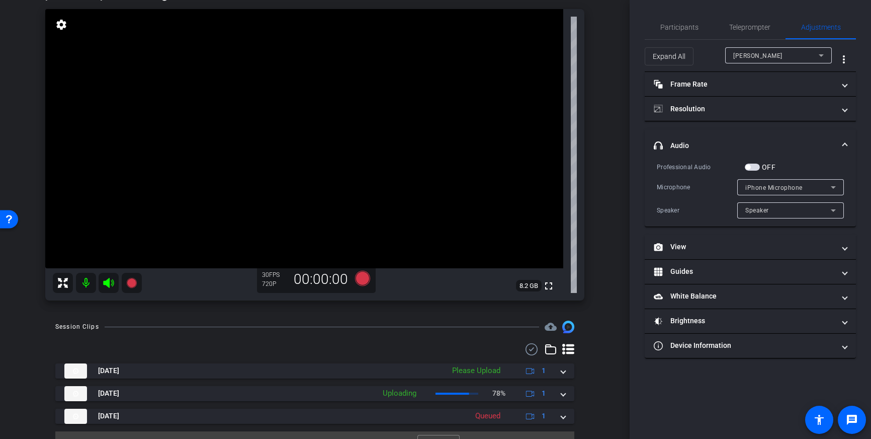
scroll to position [86, 0]
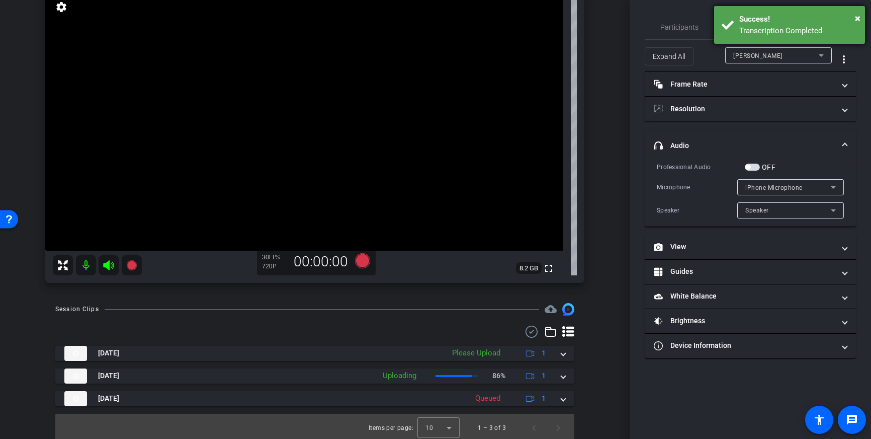
click at [760, 29] on div "Transcription Completed" at bounding box center [799, 31] width 118 height 12
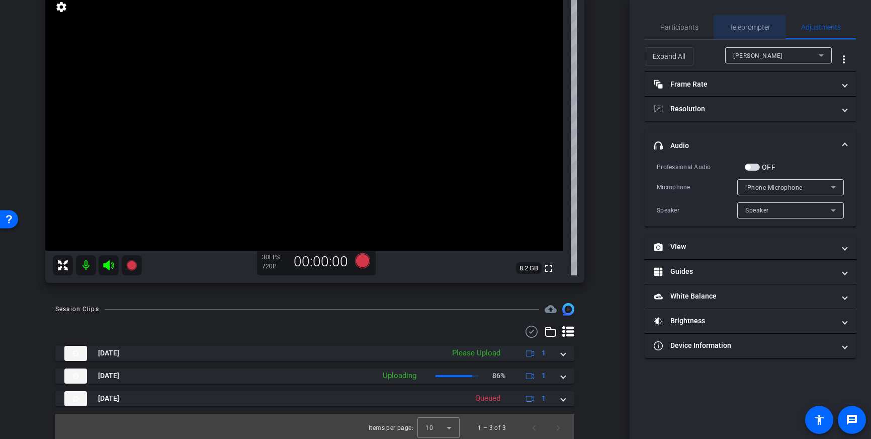
click at [753, 25] on span "Teleprompter" at bounding box center [750, 27] width 41 height 7
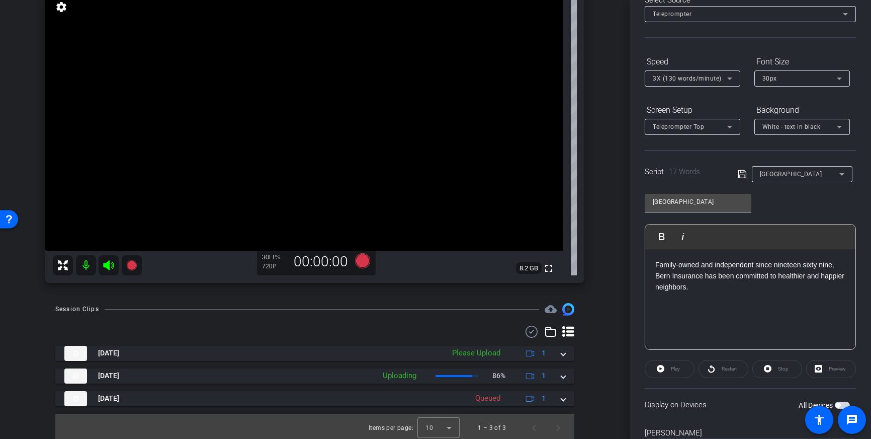
scroll to position [111, 0]
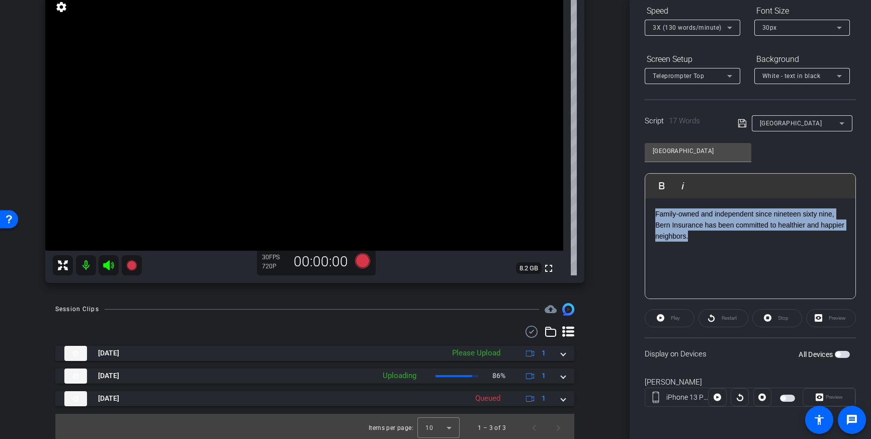
drag, startPoint x: 721, startPoint y: 241, endPoint x: 654, endPoint y: 210, distance: 73.6
click at [654, 210] on div "Family-owned and independent since nineteen sixty nine, Bern Insurance has been…" at bounding box center [751, 248] width 210 height 101
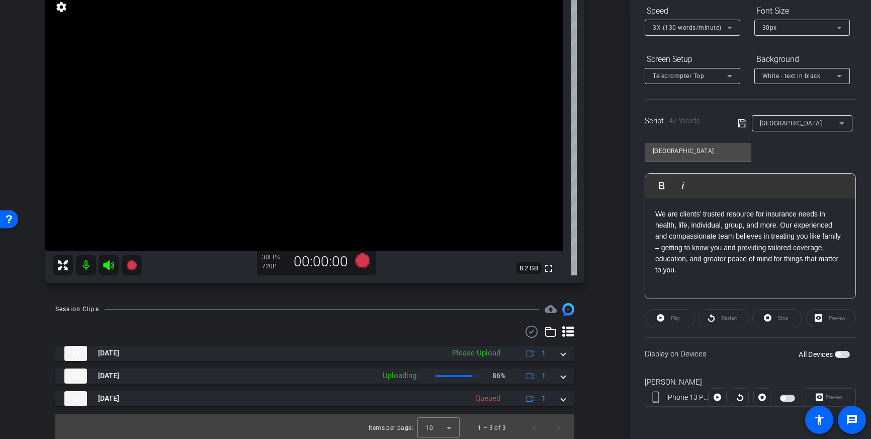
drag, startPoint x: 744, startPoint y: 122, endPoint x: 786, endPoint y: 191, distance: 80.7
click at [744, 122] on icon at bounding box center [742, 123] width 9 height 12
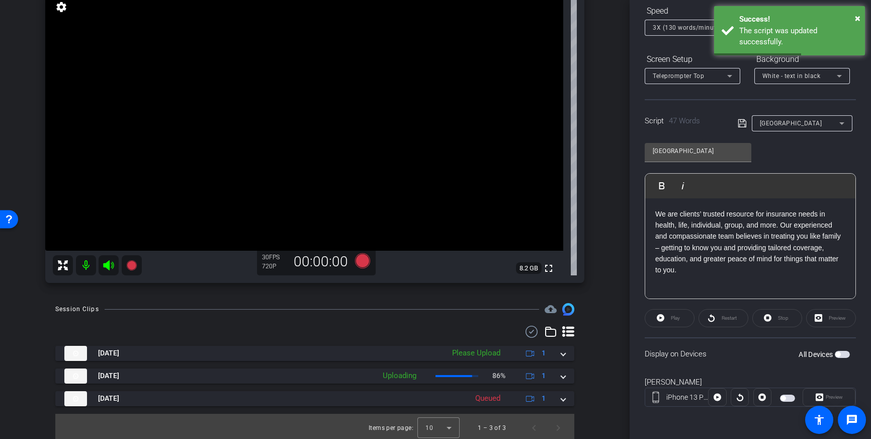
click at [841, 356] on span "button" at bounding box center [842, 354] width 15 height 7
click at [739, 122] on icon at bounding box center [742, 123] width 9 height 12
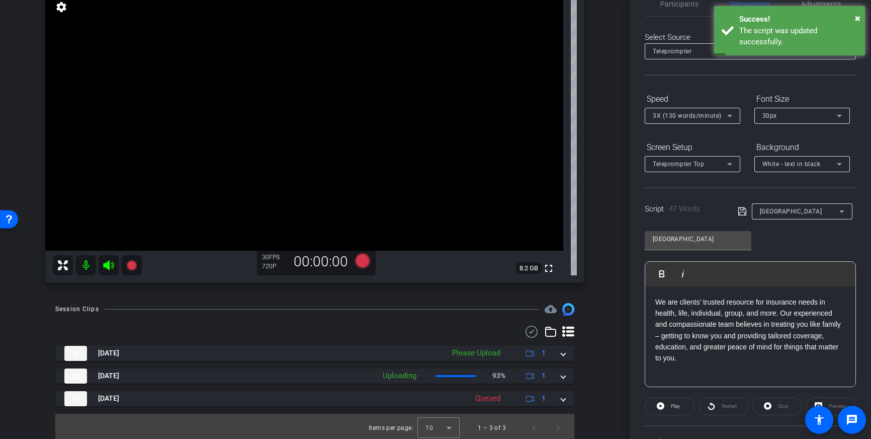
scroll to position [0, 0]
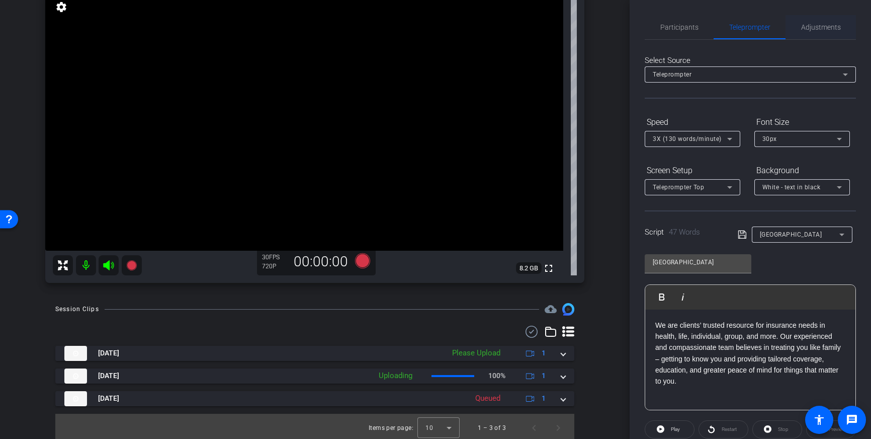
click at [815, 27] on span "Adjustments" at bounding box center [822, 27] width 40 height 7
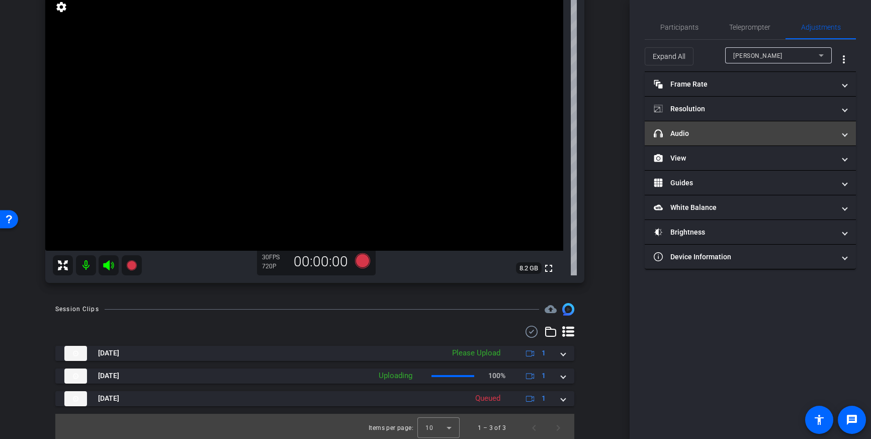
click at [765, 135] on mat-panel-title "headphone icon Audio" at bounding box center [744, 133] width 181 height 11
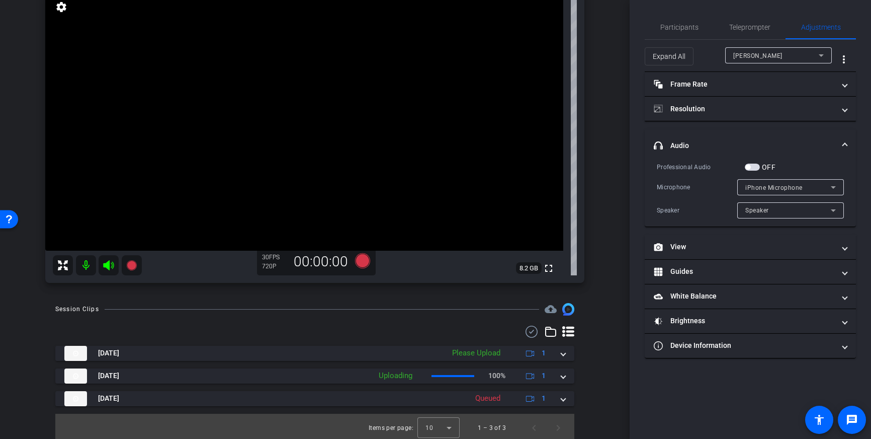
click at [751, 166] on span "button" at bounding box center [752, 167] width 15 height 7
click at [364, 258] on icon at bounding box center [362, 260] width 15 height 15
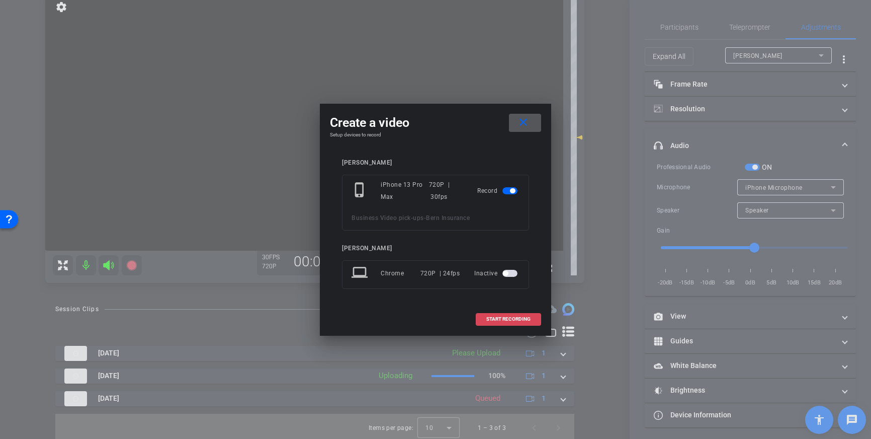
drag, startPoint x: 484, startPoint y: 318, endPoint x: 491, endPoint y: 320, distance: 7.7
click at [488, 320] on button "START RECORDING" at bounding box center [508, 319] width 65 height 13
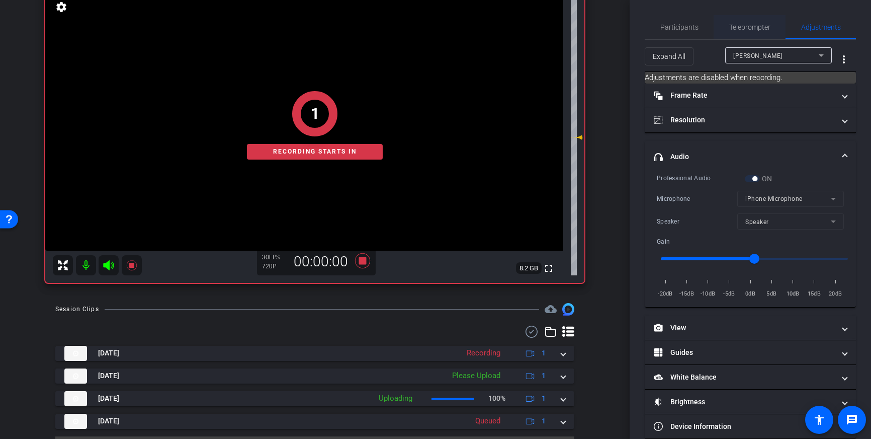
click at [757, 33] on span "Teleprompter" at bounding box center [750, 27] width 41 height 24
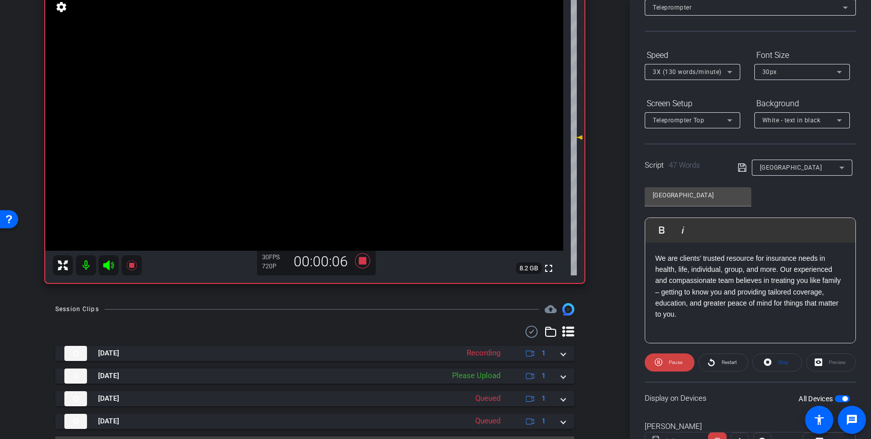
scroll to position [73, 0]
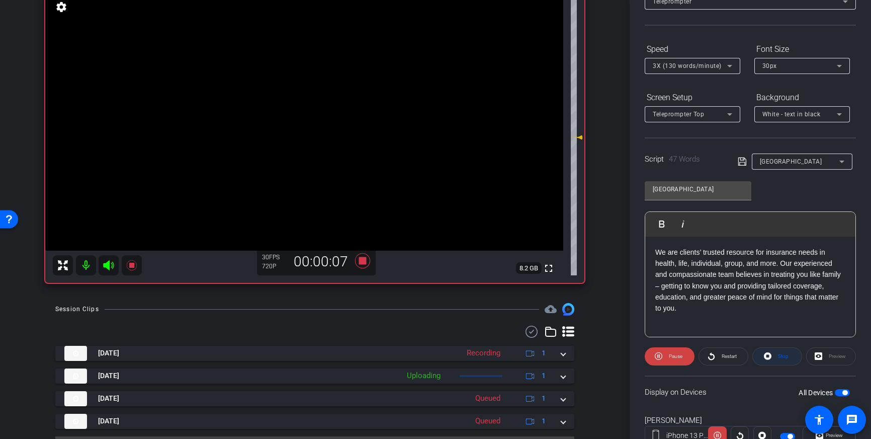
click at [774, 356] on span at bounding box center [777, 356] width 49 height 24
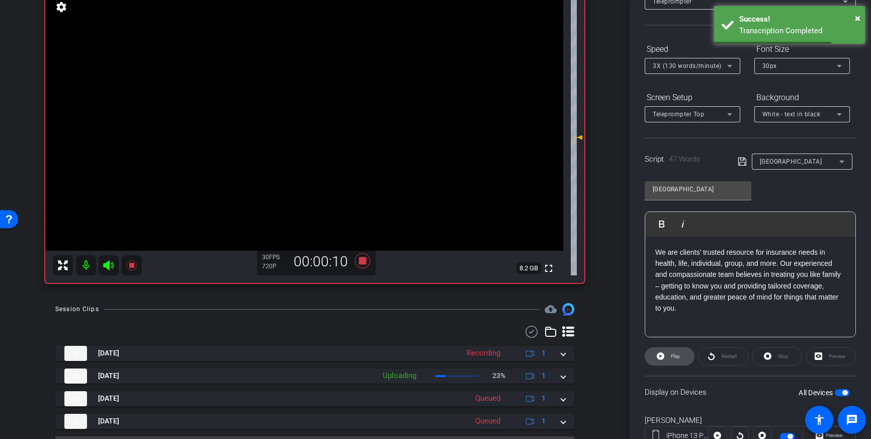
click at [673, 357] on span "Play" at bounding box center [675, 356] width 9 height 6
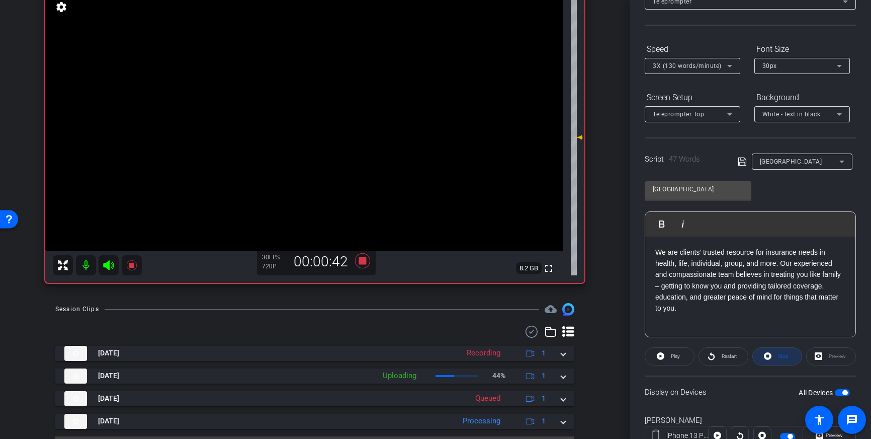
click at [770, 358] on icon at bounding box center [768, 356] width 8 height 8
drag, startPoint x: 748, startPoint y: 265, endPoint x: 777, endPoint y: 264, distance: 29.7
click at [777, 264] on p "We are clients’ trusted resource for insurance needs in health, life, individua…" at bounding box center [751, 280] width 190 height 67
click at [670, 355] on span "Play" at bounding box center [675, 356] width 12 height 14
click at [769, 358] on icon at bounding box center [768, 356] width 8 height 8
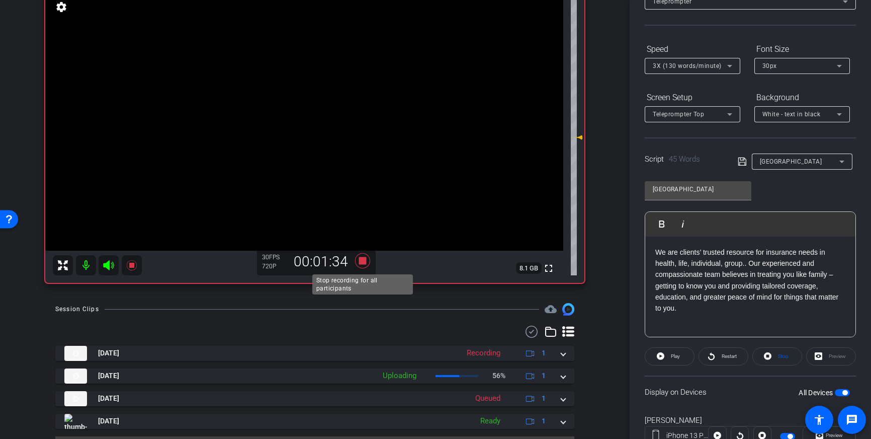
click at [358, 258] on icon at bounding box center [363, 261] width 24 height 18
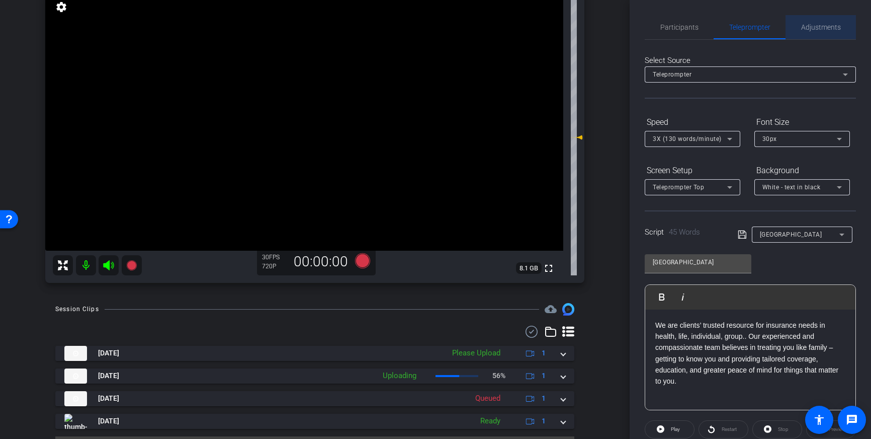
drag, startPoint x: 807, startPoint y: 27, endPoint x: 811, endPoint y: 39, distance: 12.1
click at [807, 27] on span "Adjustments" at bounding box center [822, 27] width 40 height 7
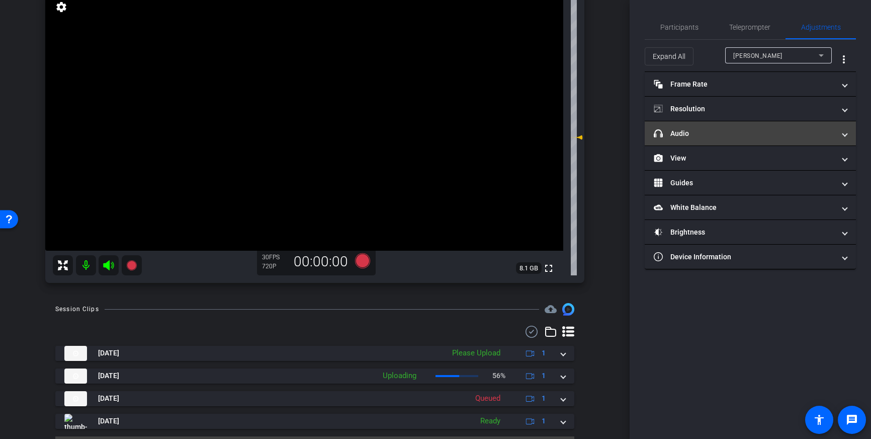
click at [752, 131] on mat-panel-title "headphone icon Audio" at bounding box center [744, 133] width 181 height 11
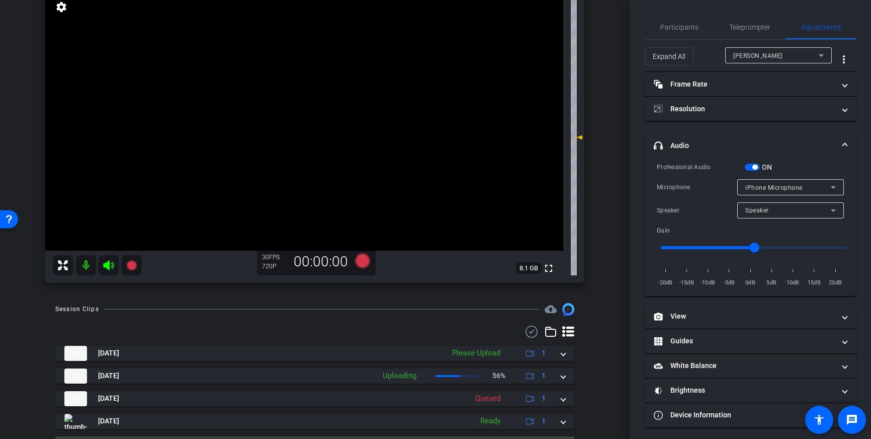
click at [755, 165] on button "ON" at bounding box center [752, 167] width 15 height 7
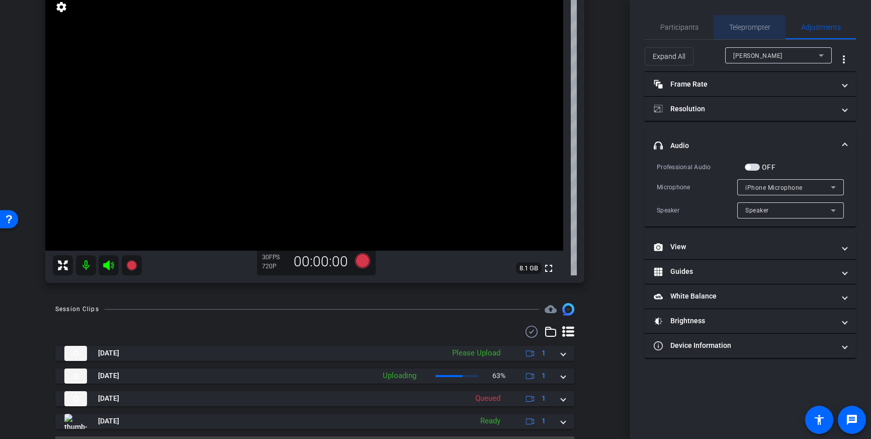
click at [745, 29] on span "Teleprompter" at bounding box center [750, 27] width 41 height 7
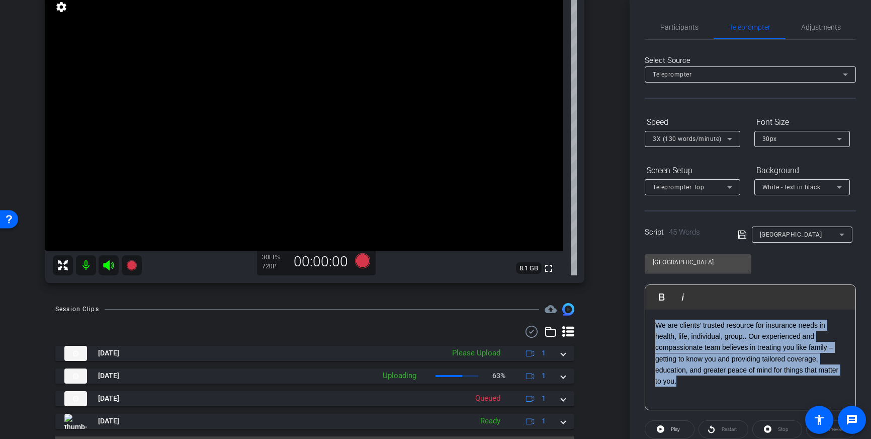
drag, startPoint x: 688, startPoint y: 394, endPoint x: 649, endPoint y: 325, distance: 80.0
click at [649, 325] on div "We are clients’ trusted resource for insurance needs in health, life, individua…" at bounding box center [751, 359] width 210 height 101
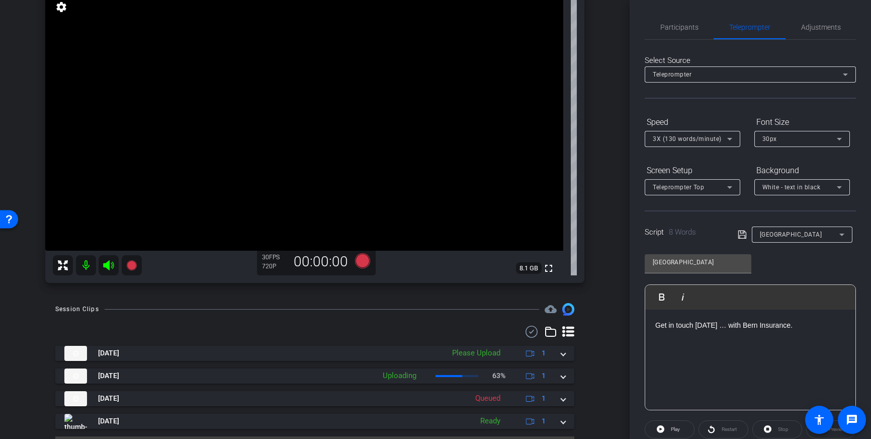
click at [736, 235] on div "Script 8 Words Bern" at bounding box center [750, 226] width 211 height 32
drag, startPoint x: 737, startPoint y: 235, endPoint x: 743, endPoint y: 243, distance: 9.4
click at [737, 235] on div "Script 8 Words Bern" at bounding box center [750, 226] width 211 height 32
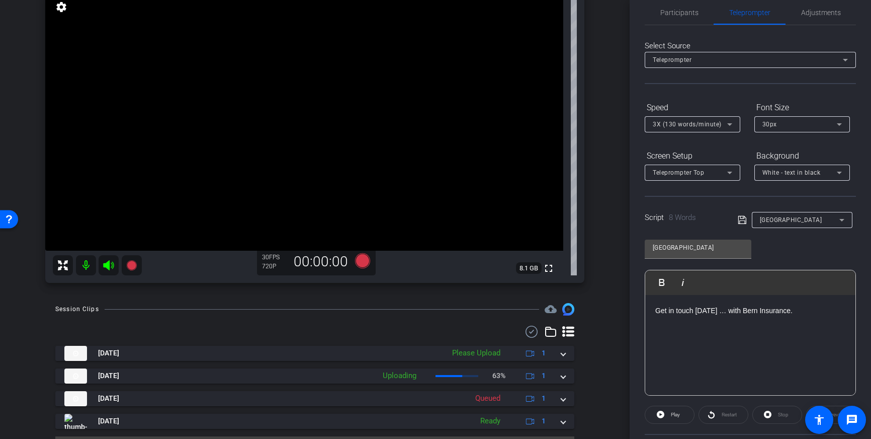
scroll to position [25, 0]
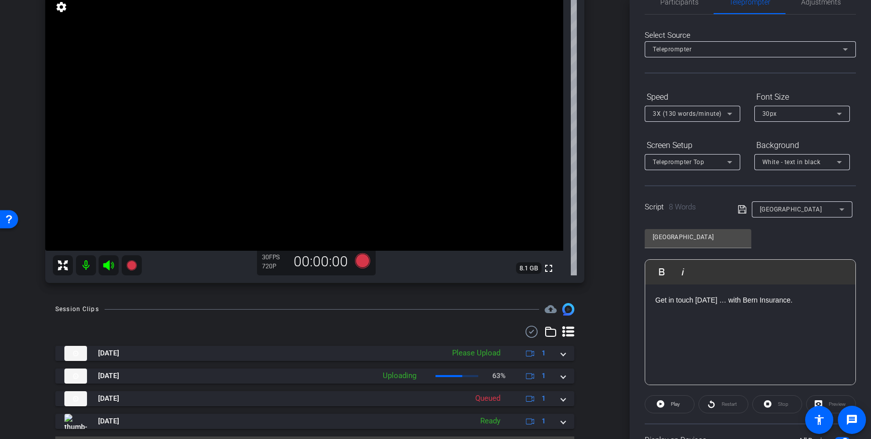
click at [744, 211] on icon at bounding box center [742, 209] width 9 height 12
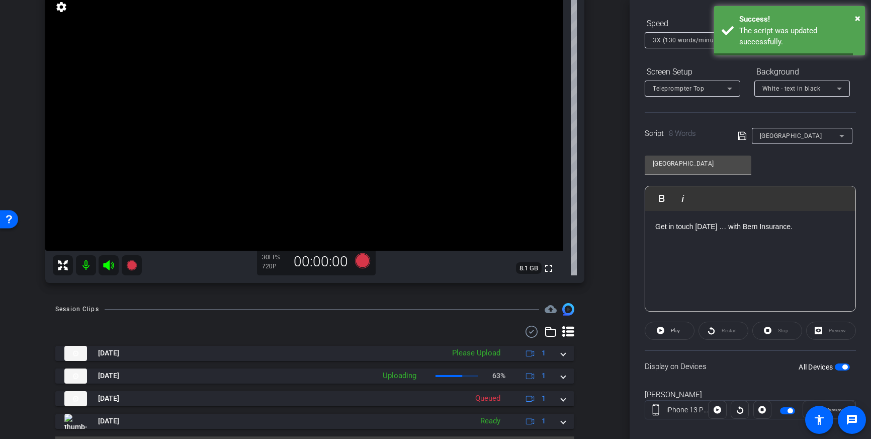
scroll to position [111, 0]
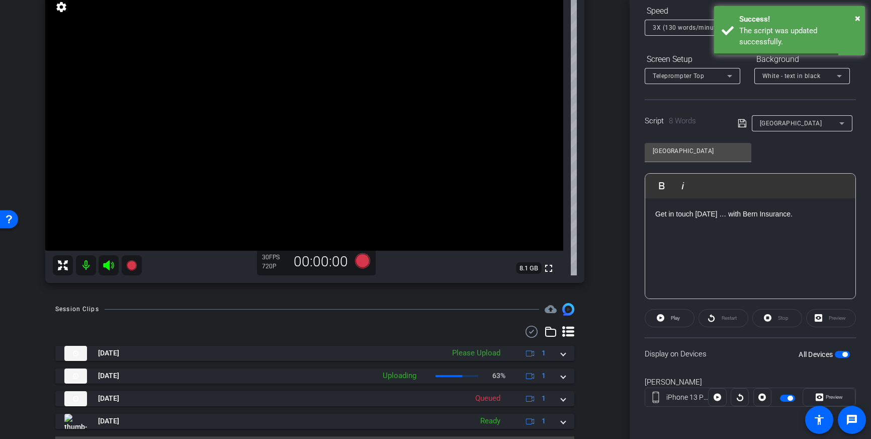
click at [844, 355] on span "button" at bounding box center [845, 354] width 5 height 5
click at [844, 355] on span "button" at bounding box center [842, 354] width 15 height 7
click at [741, 124] on icon at bounding box center [742, 123] width 9 height 12
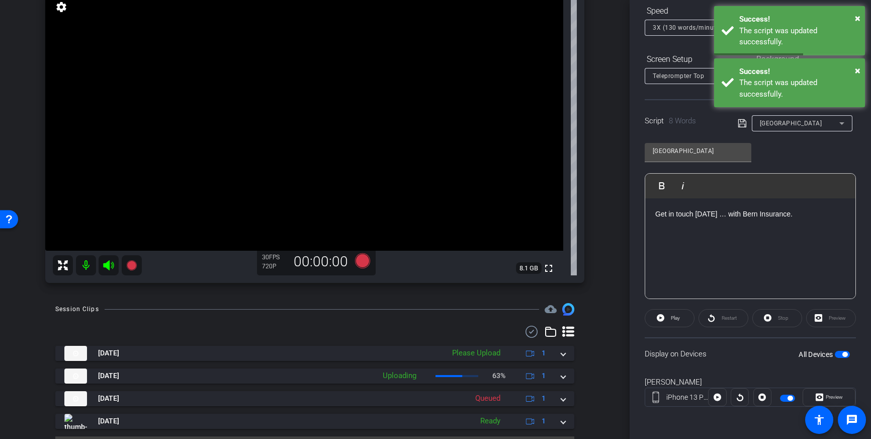
scroll to position [0, 0]
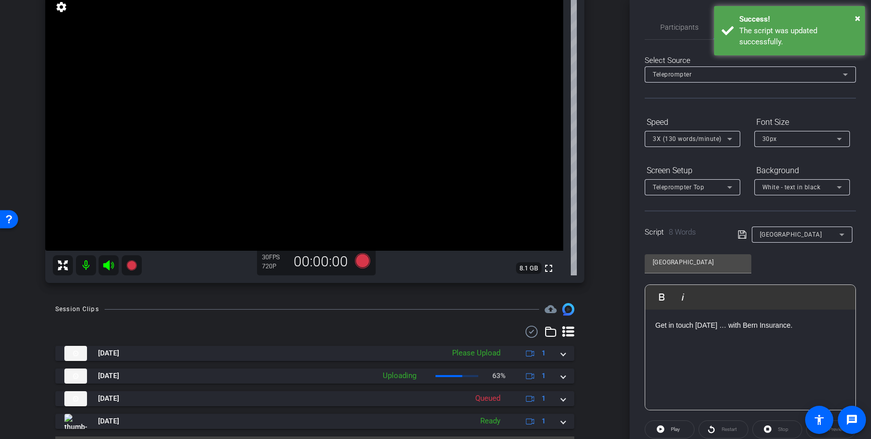
drag, startPoint x: 802, startPoint y: 41, endPoint x: 804, endPoint y: 58, distance: 16.8
click at [802, 41] on div "The script was updated successfully." at bounding box center [799, 36] width 118 height 23
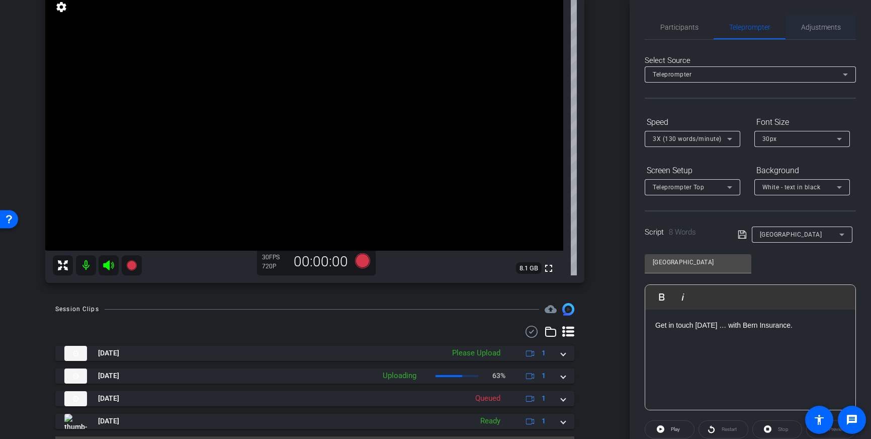
click at [821, 28] on span "Adjustments" at bounding box center [822, 27] width 40 height 7
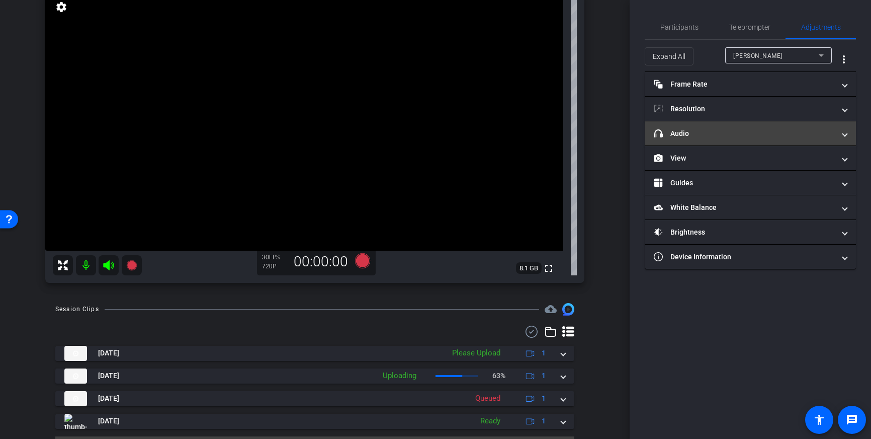
click at [764, 136] on mat-panel-title "headphone icon Audio" at bounding box center [744, 133] width 181 height 11
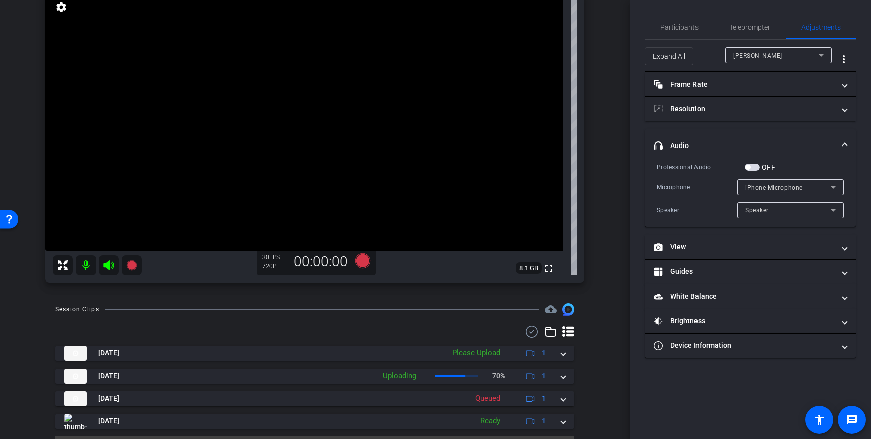
drag, startPoint x: 753, startPoint y: 168, endPoint x: 629, endPoint y: 210, distance: 130.8
click at [753, 168] on span "button" at bounding box center [752, 167] width 15 height 7
click at [359, 262] on icon at bounding box center [362, 260] width 15 height 15
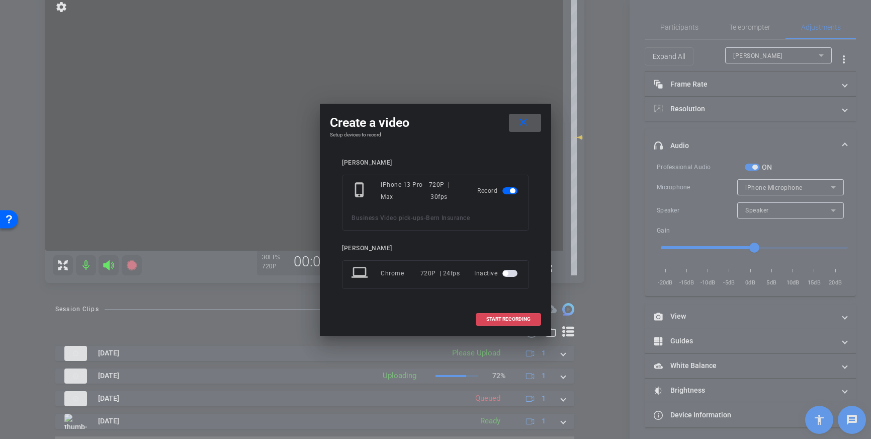
click at [502, 315] on span at bounding box center [509, 319] width 64 height 24
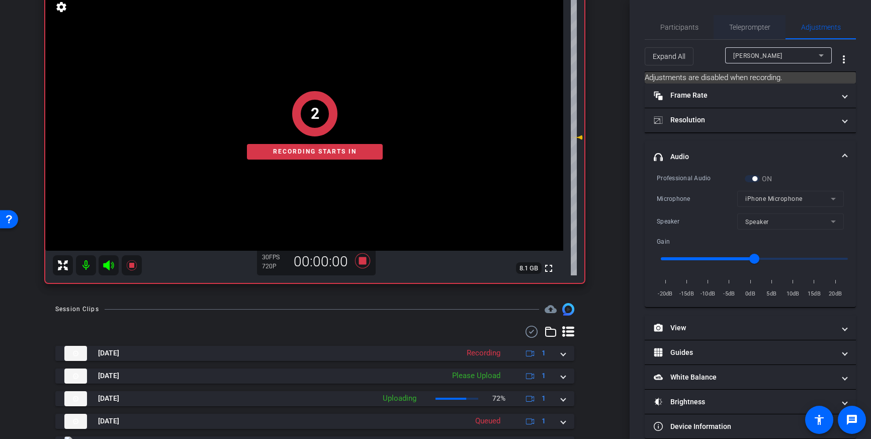
click at [743, 26] on span "Teleprompter" at bounding box center [750, 27] width 41 height 7
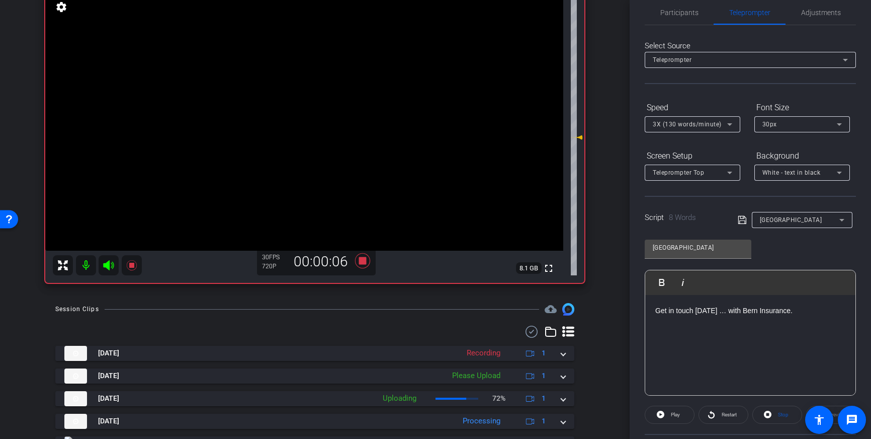
scroll to position [36, 0]
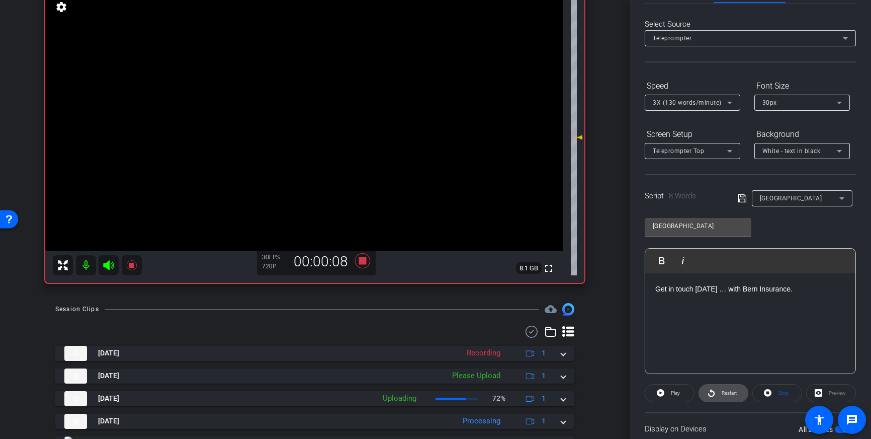
click at [717, 392] on span at bounding box center [723, 393] width 49 height 24
drag, startPoint x: 720, startPoint y: 395, endPoint x: 748, endPoint y: 388, distance: 29.0
click at [720, 395] on span "Restart" at bounding box center [729, 393] width 18 height 14
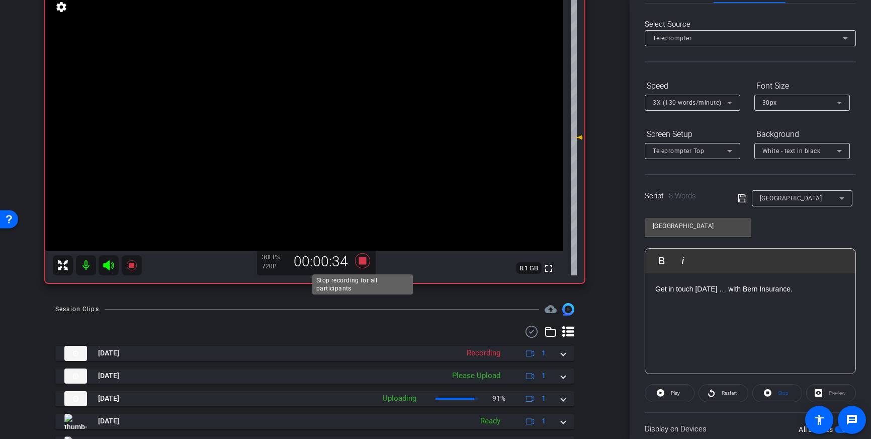
click at [365, 262] on icon at bounding box center [362, 260] width 15 height 15
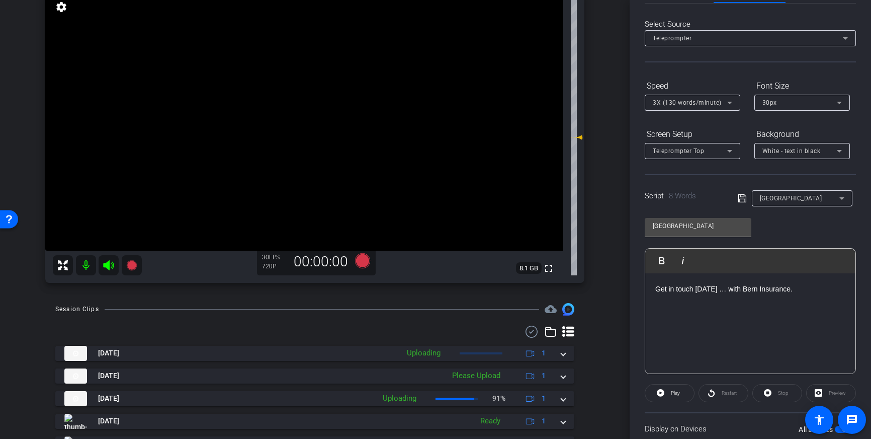
scroll to position [0, 0]
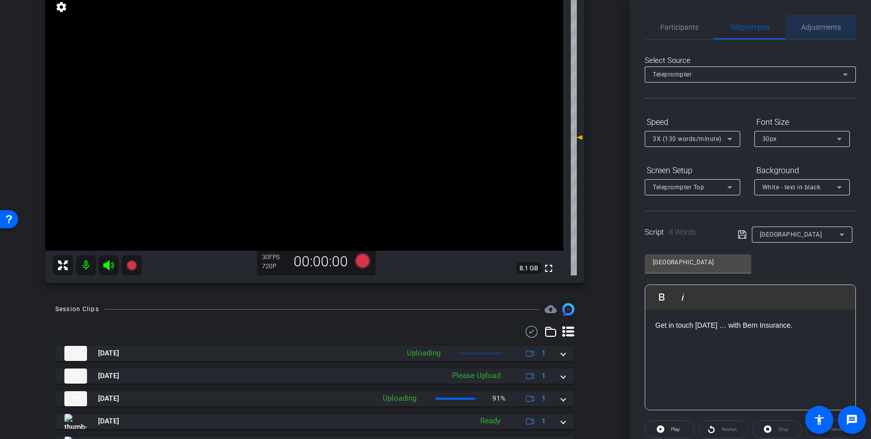
drag, startPoint x: 806, startPoint y: 22, endPoint x: 809, endPoint y: 38, distance: 16.4
click at [806, 23] on span "Adjustments" at bounding box center [822, 27] width 40 height 24
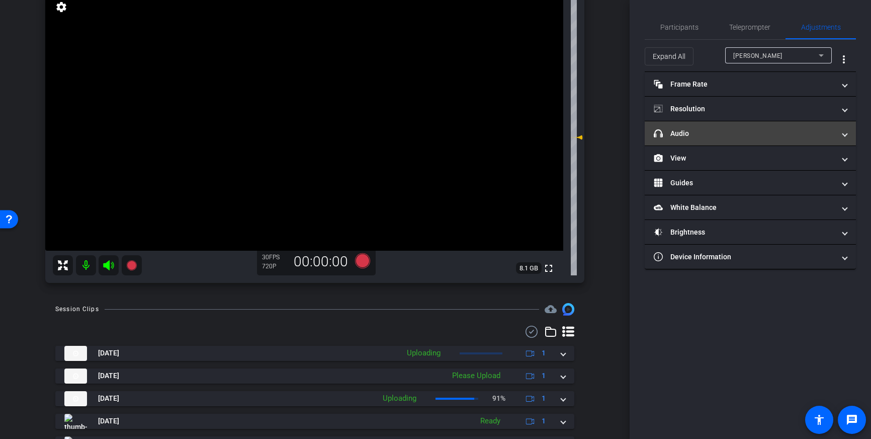
click at [755, 129] on mat-panel-title "headphone icon Audio" at bounding box center [744, 133] width 181 height 11
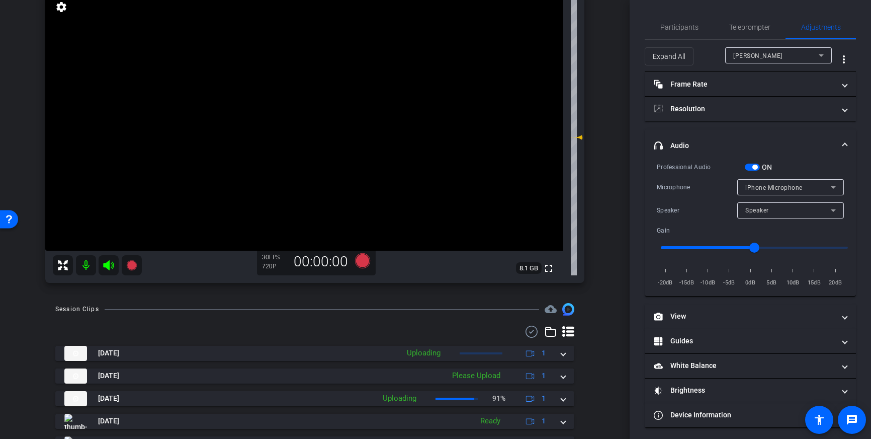
click at [754, 166] on span "button" at bounding box center [755, 167] width 5 height 5
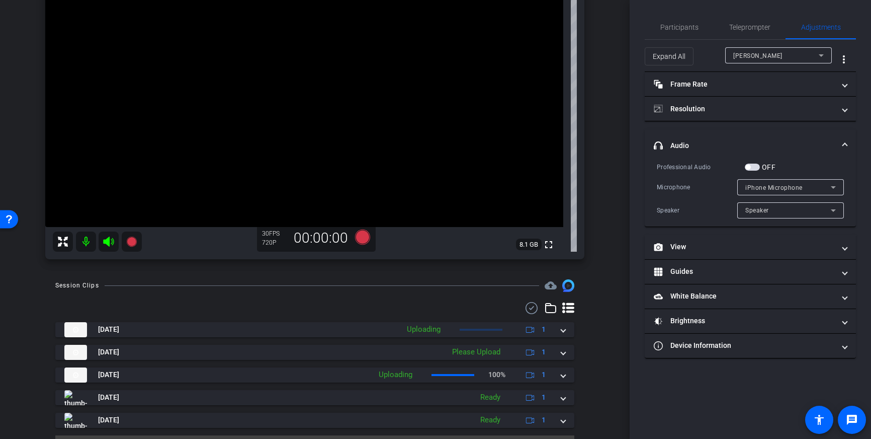
scroll to position [134, 0]
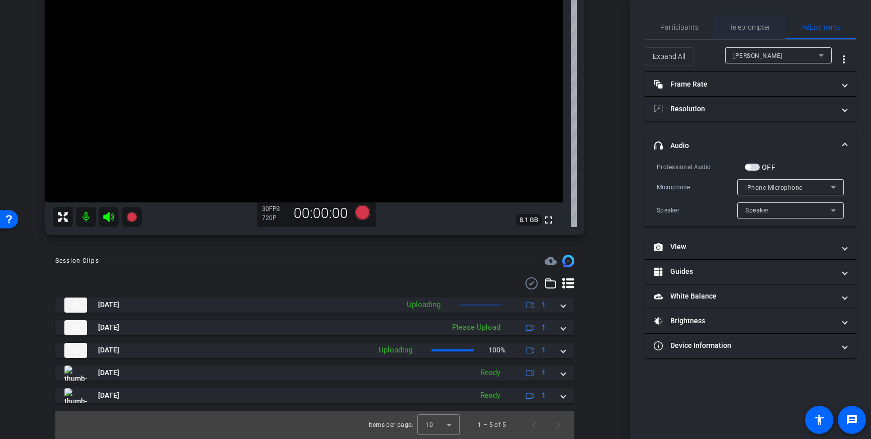
click at [754, 28] on span "Teleprompter" at bounding box center [750, 27] width 41 height 7
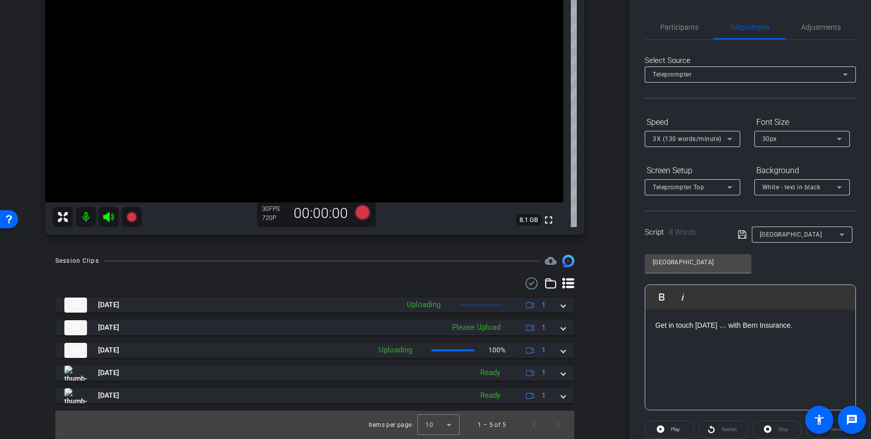
scroll to position [111, 0]
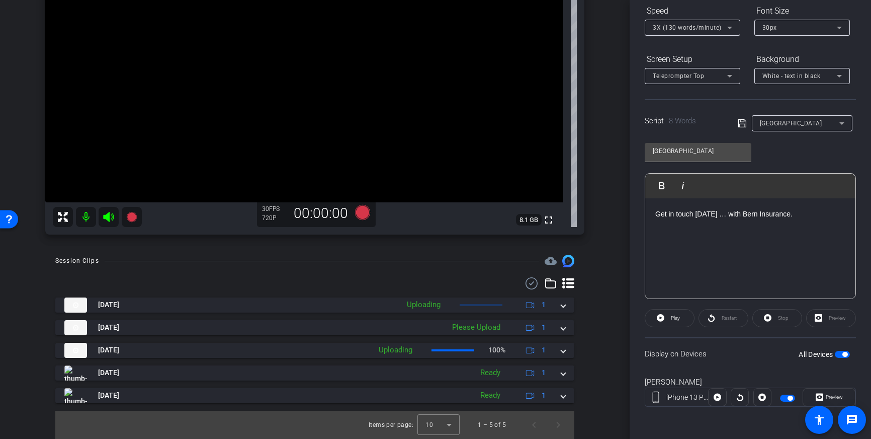
drag, startPoint x: 844, startPoint y: 353, endPoint x: 845, endPoint y: 359, distance: 6.1
click at [844, 353] on span "button" at bounding box center [845, 354] width 5 height 5
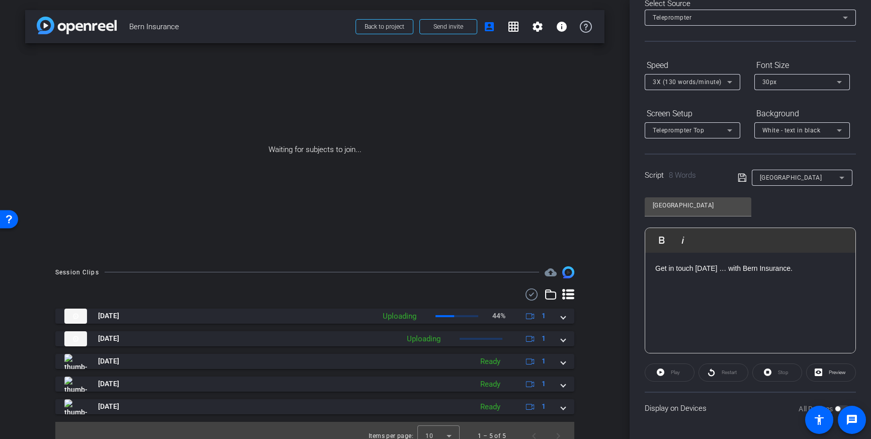
scroll to position [0, 0]
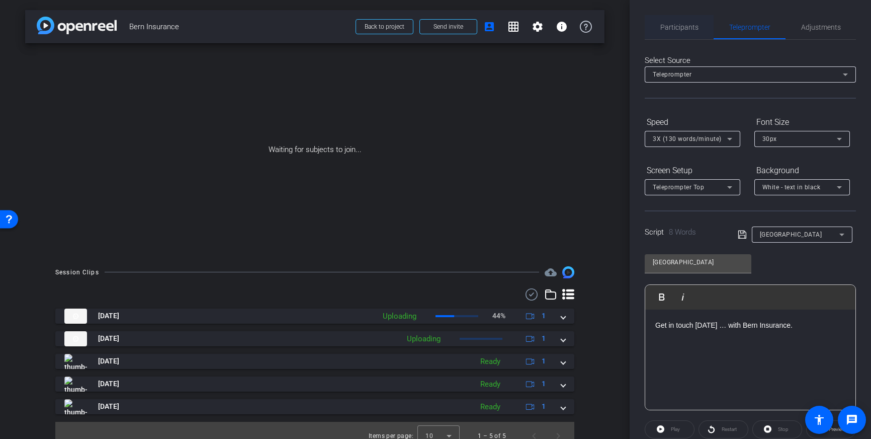
click at [681, 33] on span "Participants" at bounding box center [680, 27] width 38 height 24
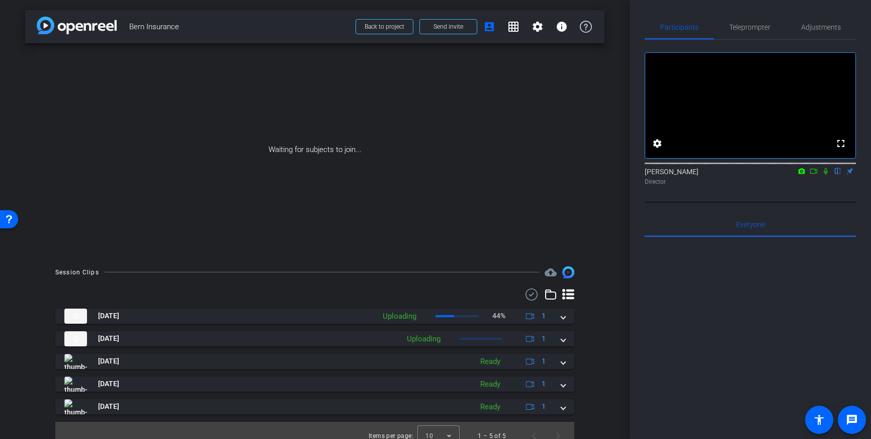
click at [825, 176] on mat-icon at bounding box center [826, 171] width 12 height 9
click at [820, 176] on mat-icon at bounding box center [826, 171] width 12 height 9
drag, startPoint x: 812, startPoint y: 186, endPoint x: 817, endPoint y: 186, distance: 5.6
click at [812, 175] on icon at bounding box center [814, 171] width 8 height 7
click at [837, 175] on icon at bounding box center [838, 171] width 8 height 7
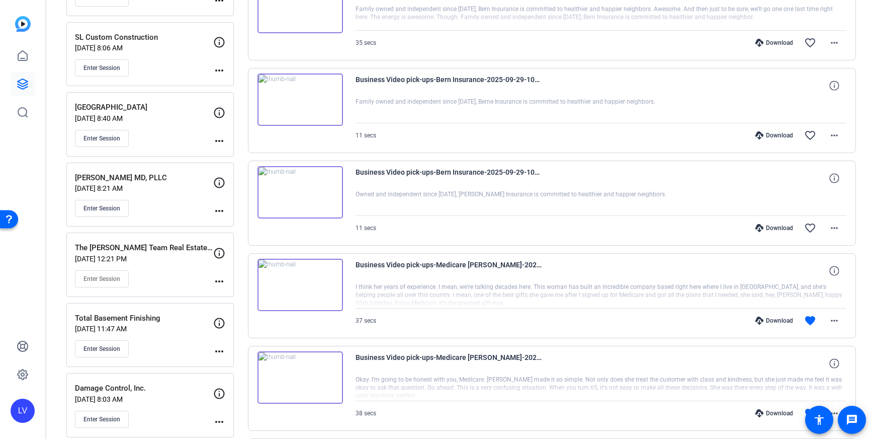
scroll to position [271, 0]
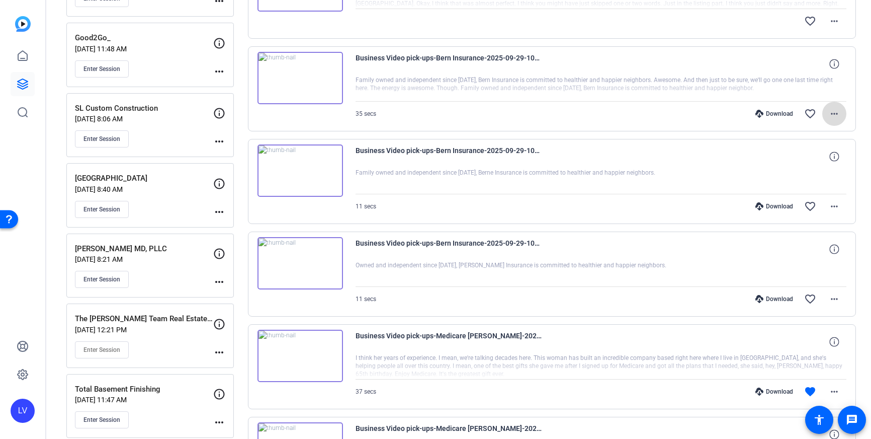
click at [834, 106] on span at bounding box center [835, 114] width 24 height 24
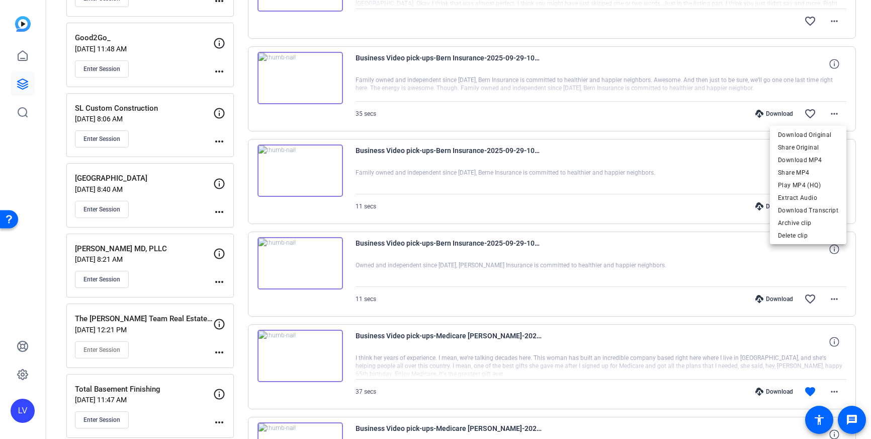
click at [712, 182] on div at bounding box center [435, 219] width 871 height 439
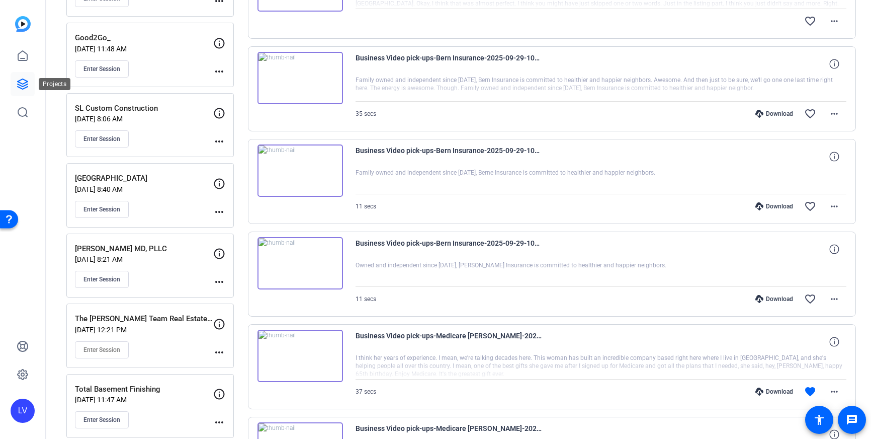
click at [29, 82] on link at bounding box center [23, 84] width 24 height 24
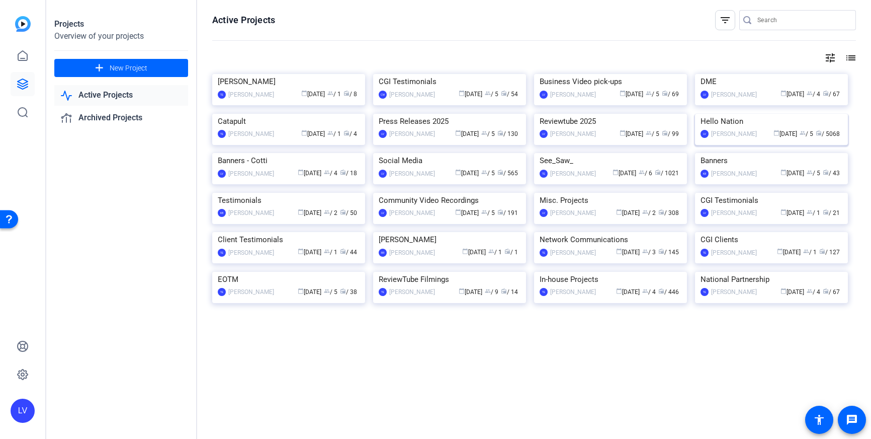
click at [763, 114] on img at bounding box center [771, 114] width 153 height 0
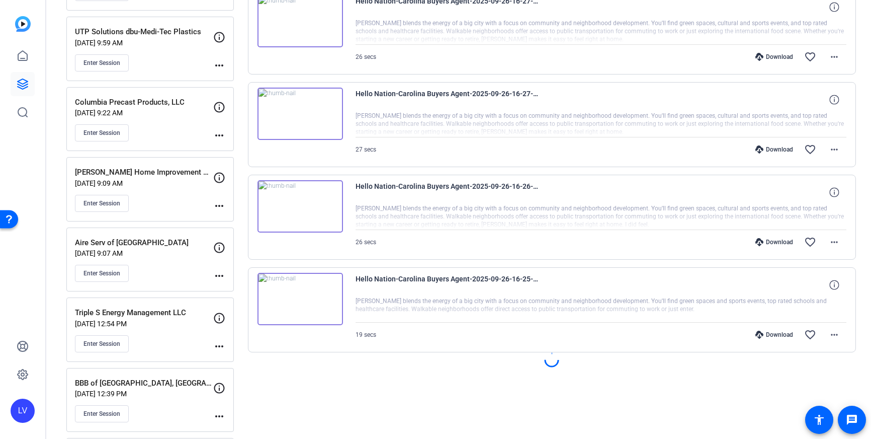
scroll to position [699, 0]
click at [171, 130] on div "Enter Session" at bounding box center [144, 131] width 138 height 17
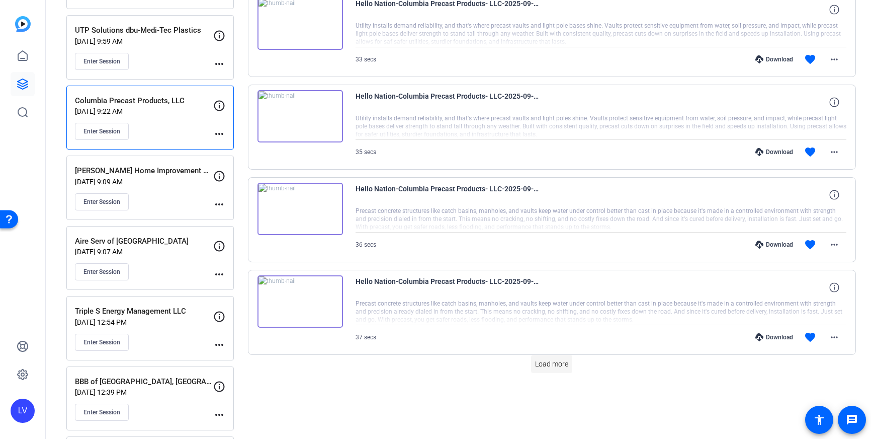
click at [547, 359] on span "Load more" at bounding box center [551, 364] width 33 height 11
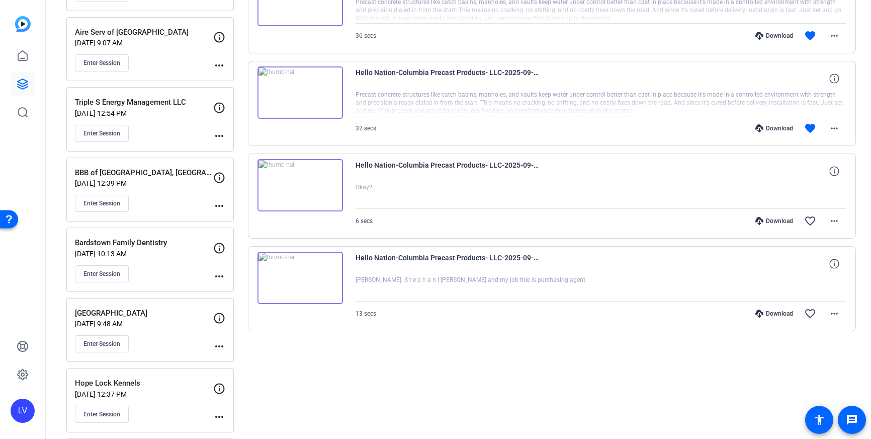
scroll to position [909, 0]
click at [839, 315] on mat-icon "more_horiz" at bounding box center [835, 312] width 12 height 12
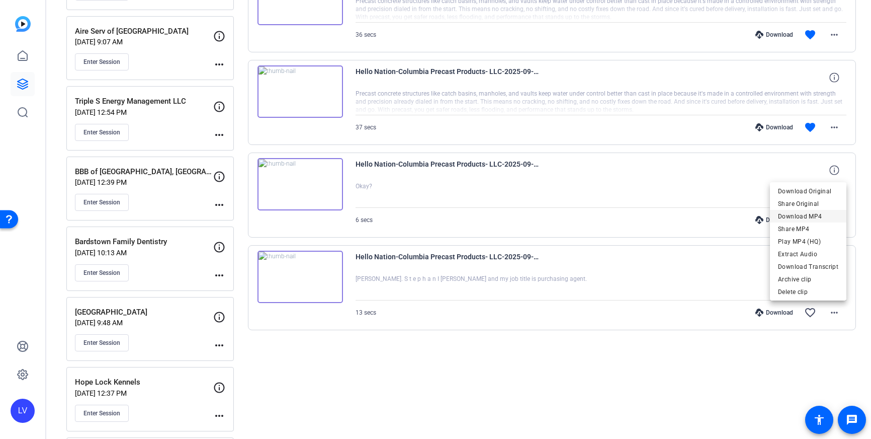
click at [817, 219] on span "Download MP4" at bounding box center [808, 216] width 60 height 12
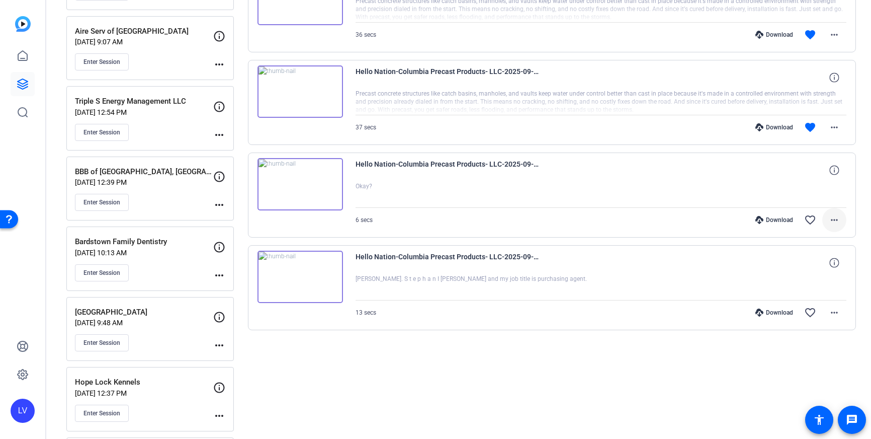
click at [835, 223] on mat-icon "more_horiz" at bounding box center [835, 220] width 12 height 12
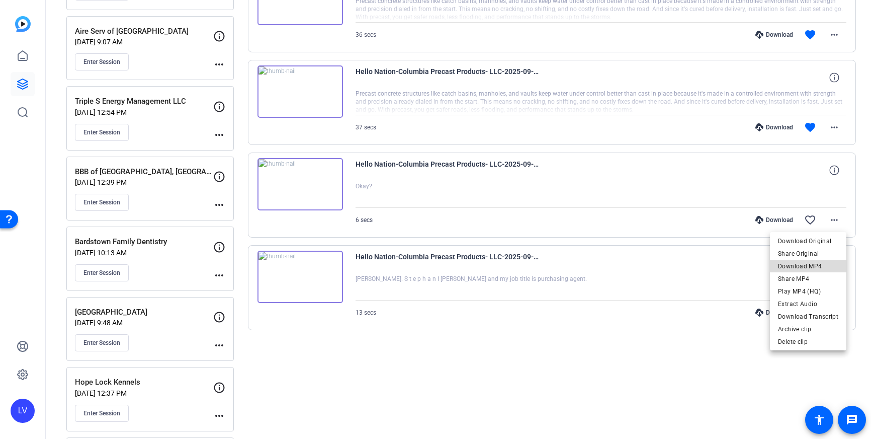
click at [818, 266] on span "Download MP4" at bounding box center [808, 266] width 60 height 12
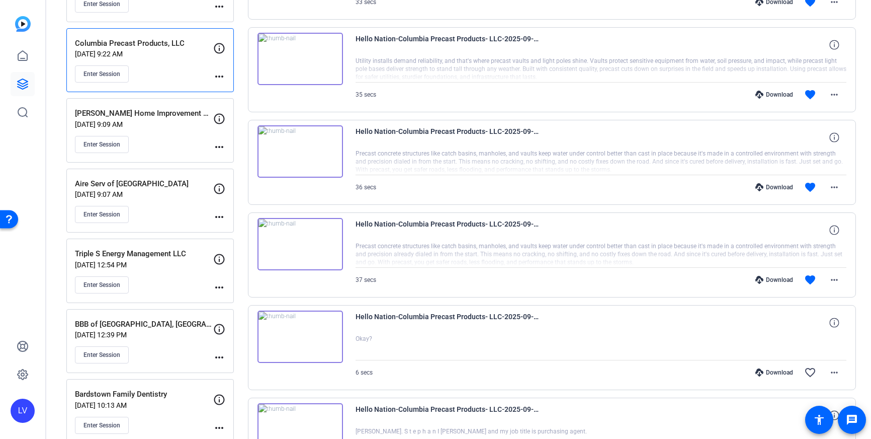
scroll to position [743, 0]
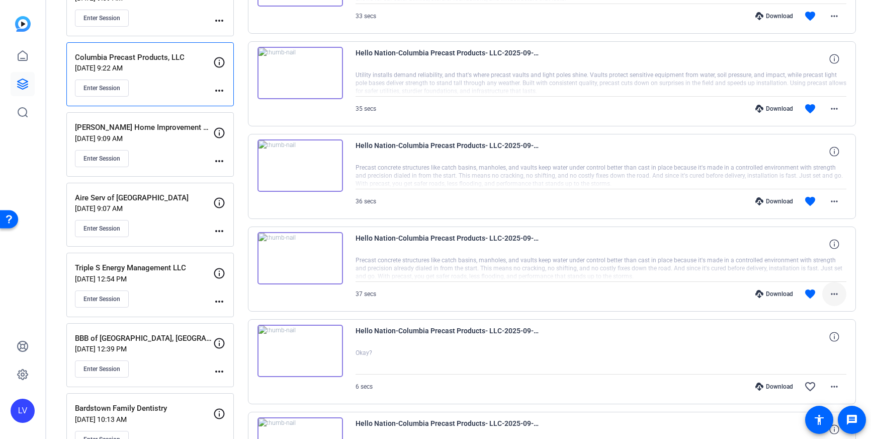
click at [830, 296] on mat-icon "more_horiz" at bounding box center [835, 294] width 12 height 12
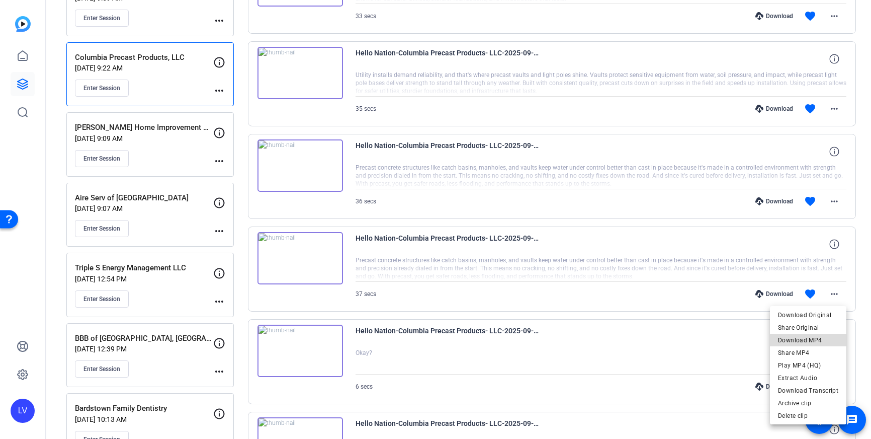
click at [821, 336] on span "Download MP4" at bounding box center [808, 340] width 60 height 12
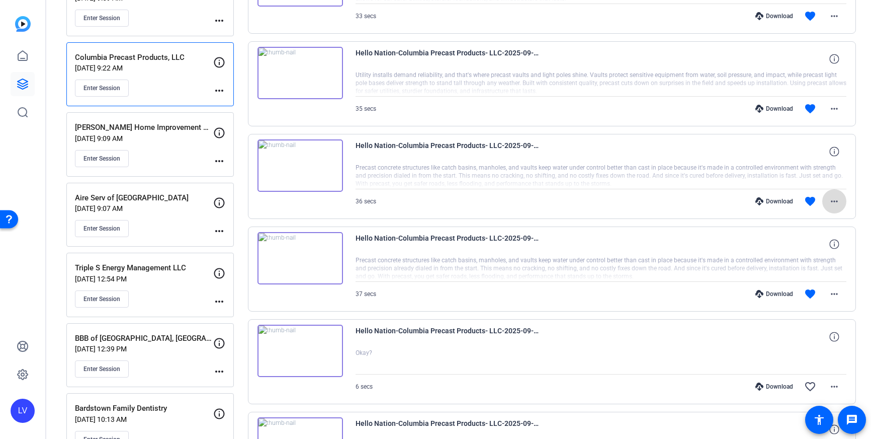
click at [842, 199] on span at bounding box center [835, 201] width 24 height 24
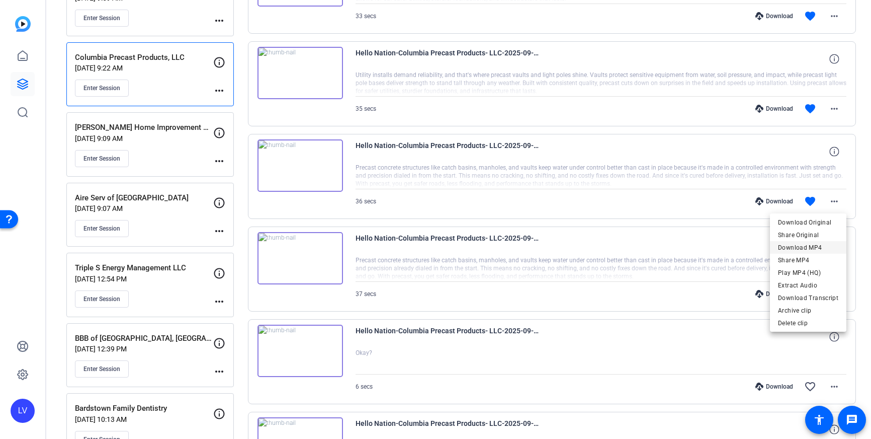
click at [821, 243] on span "Download MP4" at bounding box center [808, 248] width 60 height 12
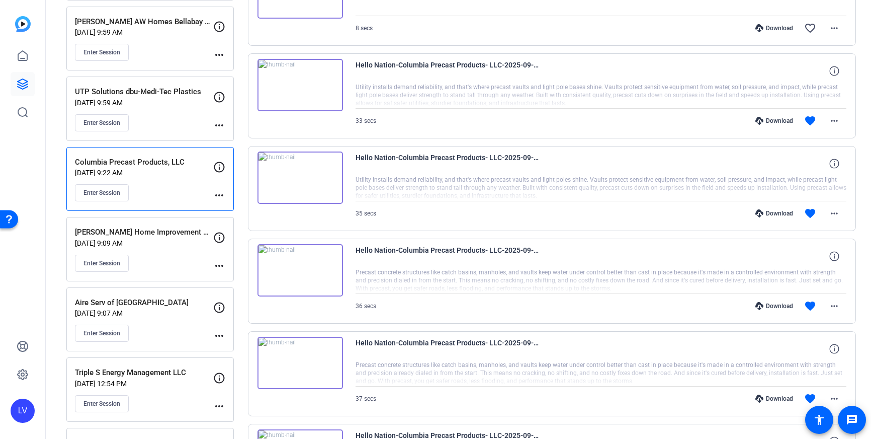
scroll to position [628, 0]
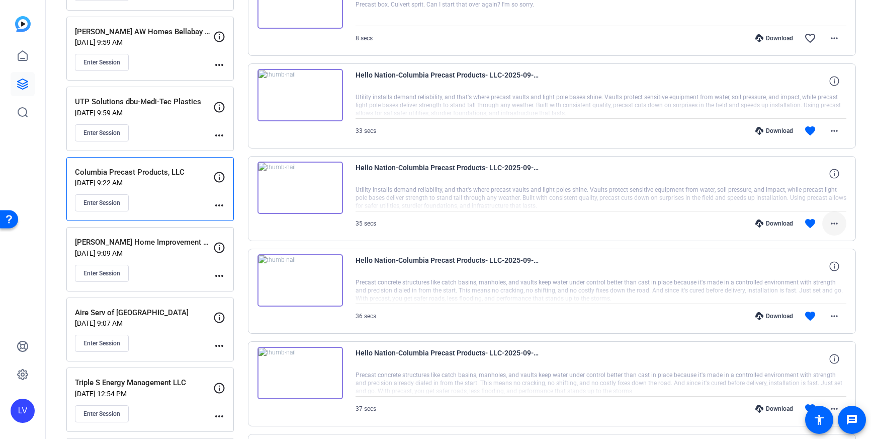
click at [837, 222] on mat-icon "more_horiz" at bounding box center [835, 223] width 12 height 12
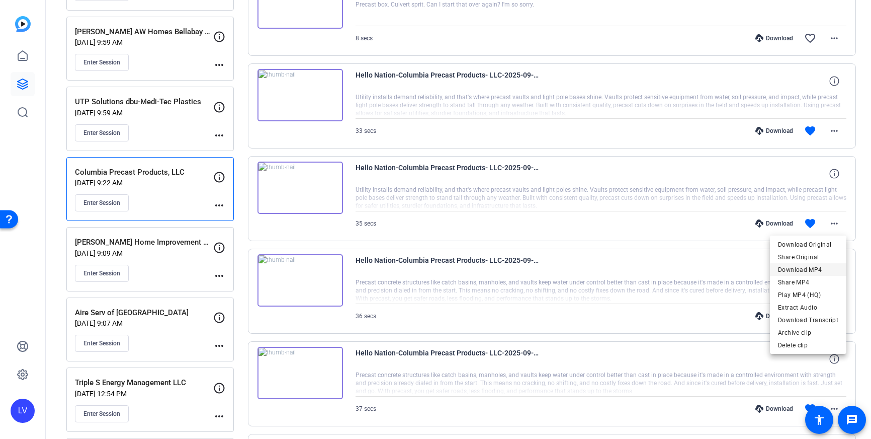
click at [819, 265] on span "Download MP4" at bounding box center [808, 270] width 60 height 12
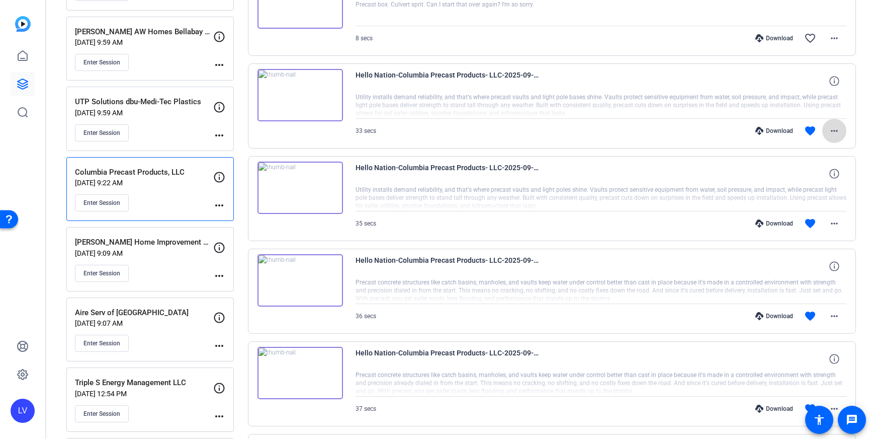
click at [838, 129] on mat-icon "more_horiz" at bounding box center [835, 131] width 12 height 12
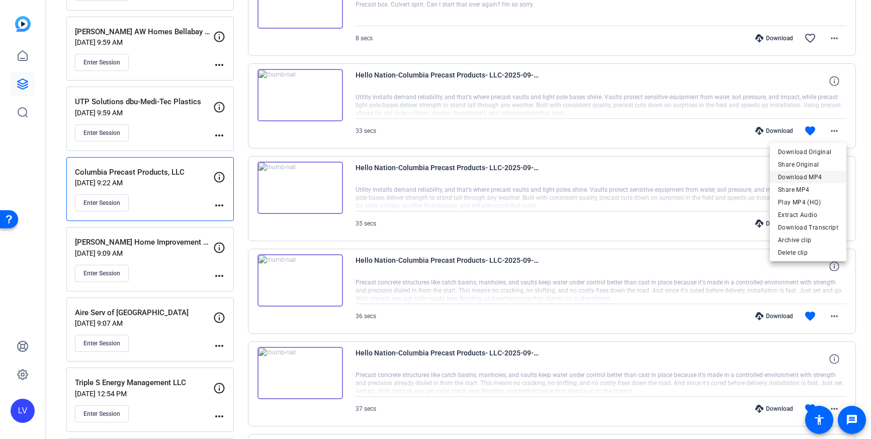
click at [812, 177] on span "Download MP4" at bounding box center [808, 177] width 60 height 12
